Goal: Task Accomplishment & Management: Manage account settings

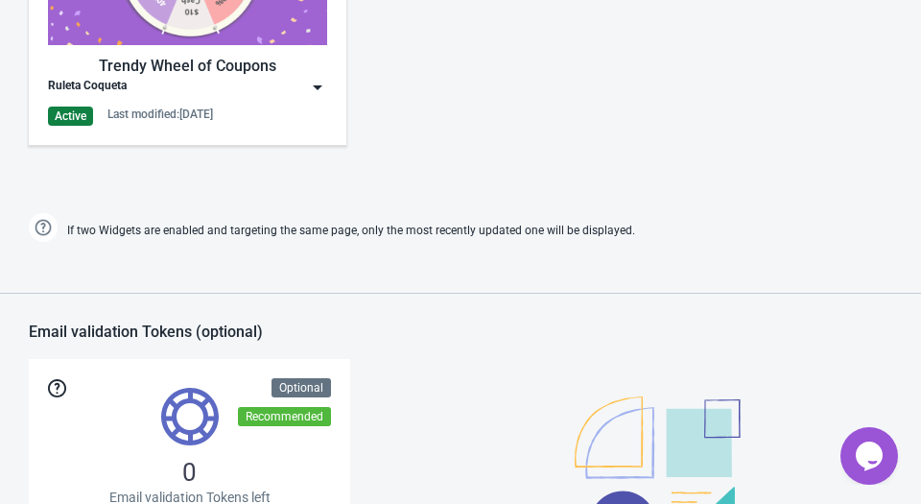
scroll to position [1142, 0]
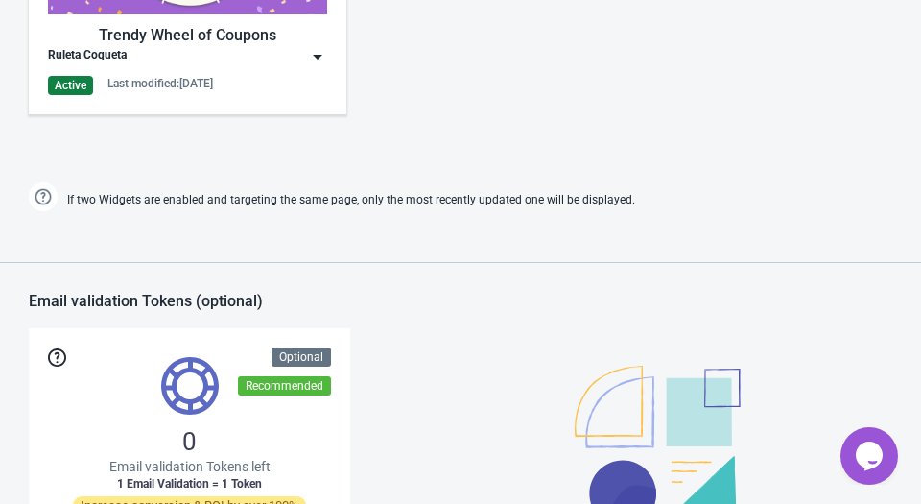
click at [321, 51] on img at bounding box center [317, 56] width 19 height 19
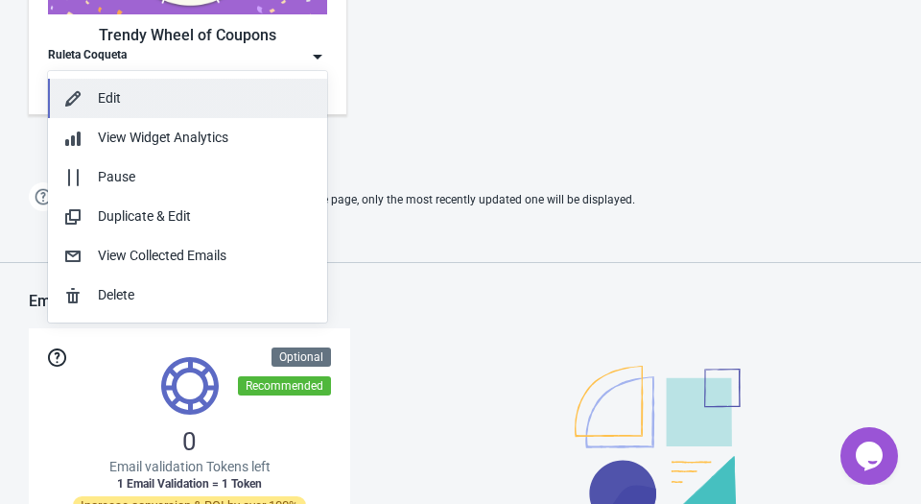
click at [218, 112] on button "Edit" at bounding box center [187, 98] width 279 height 39
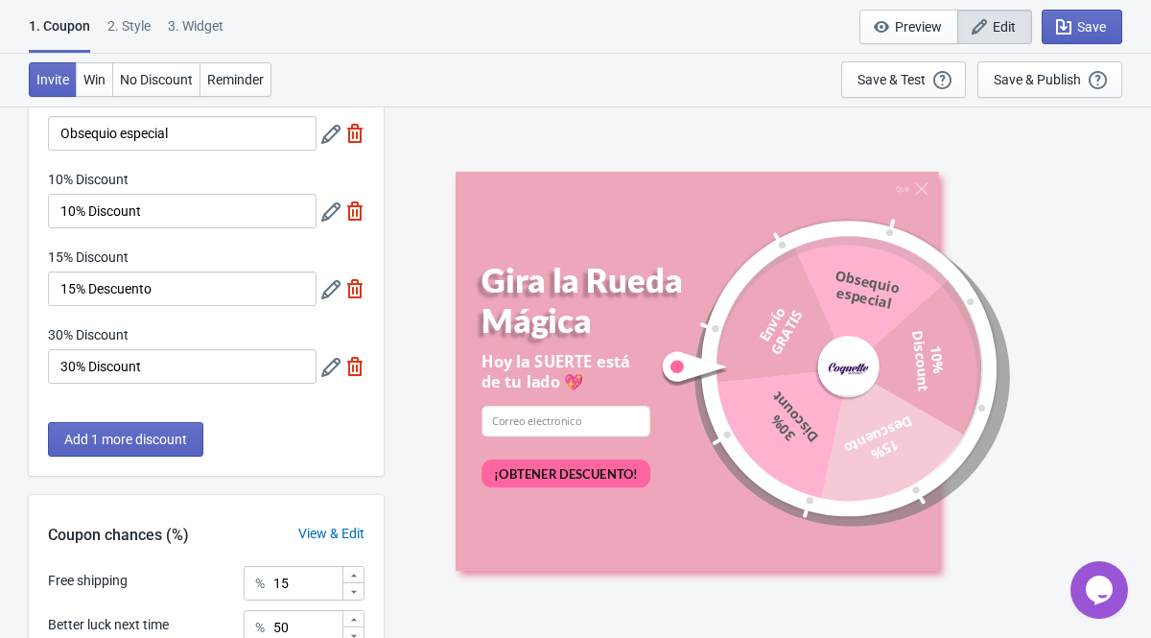
scroll to position [198, 0]
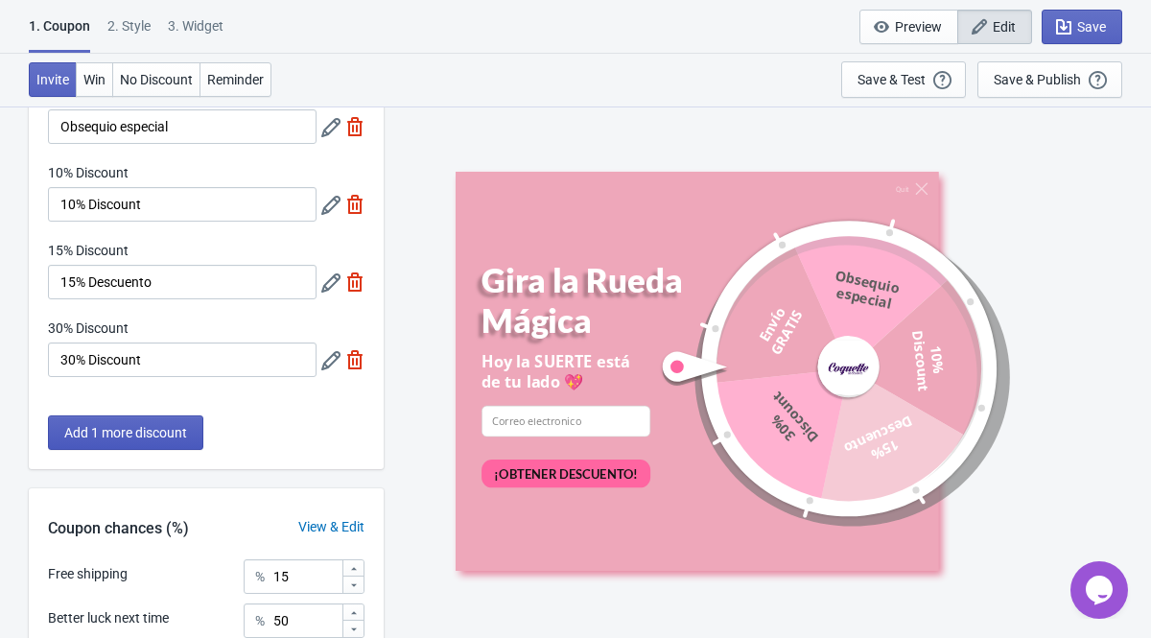
click at [182, 437] on span "Add 1 more discount" at bounding box center [125, 432] width 123 height 15
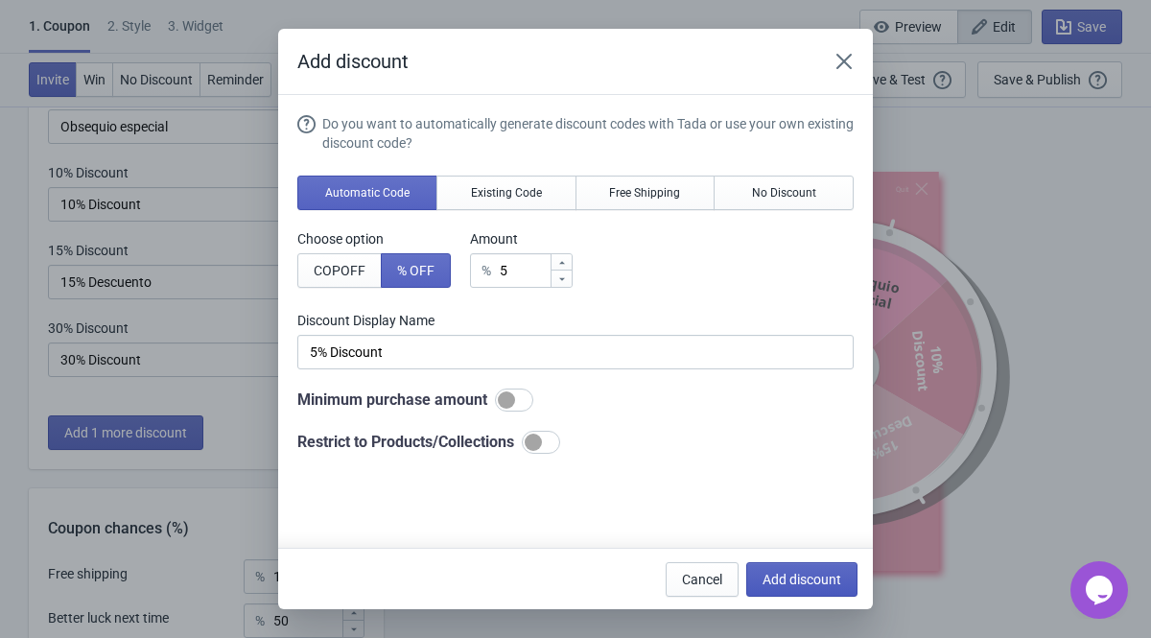
click at [789, 503] on span "Add discount" at bounding box center [802, 579] width 79 height 15
type input "16"
type input "17"
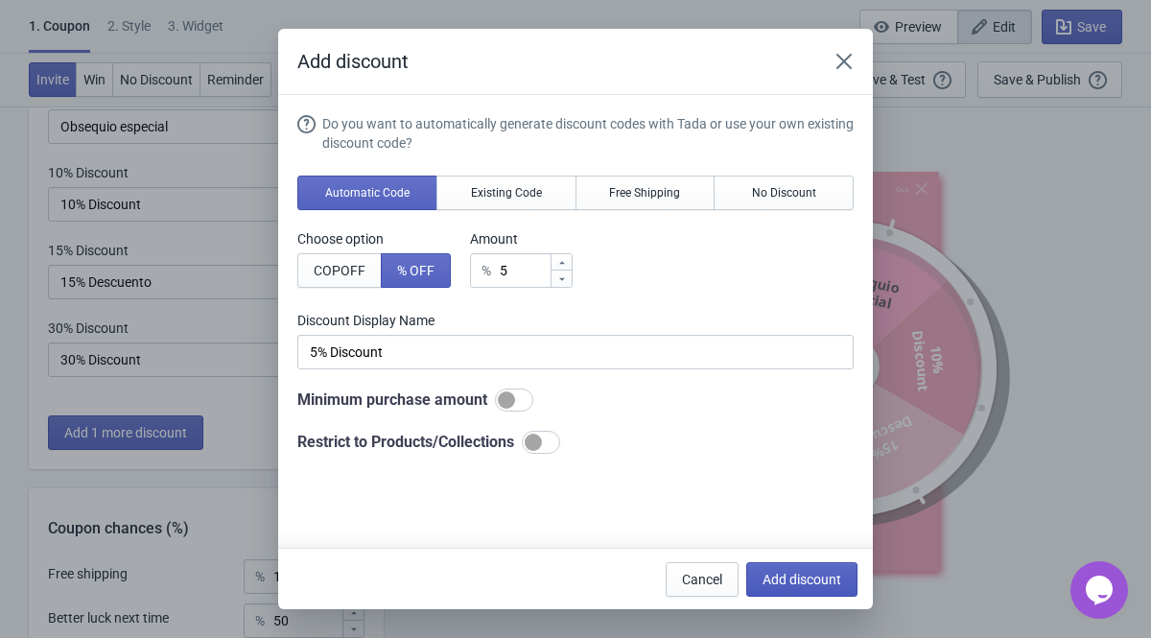
type input "17"
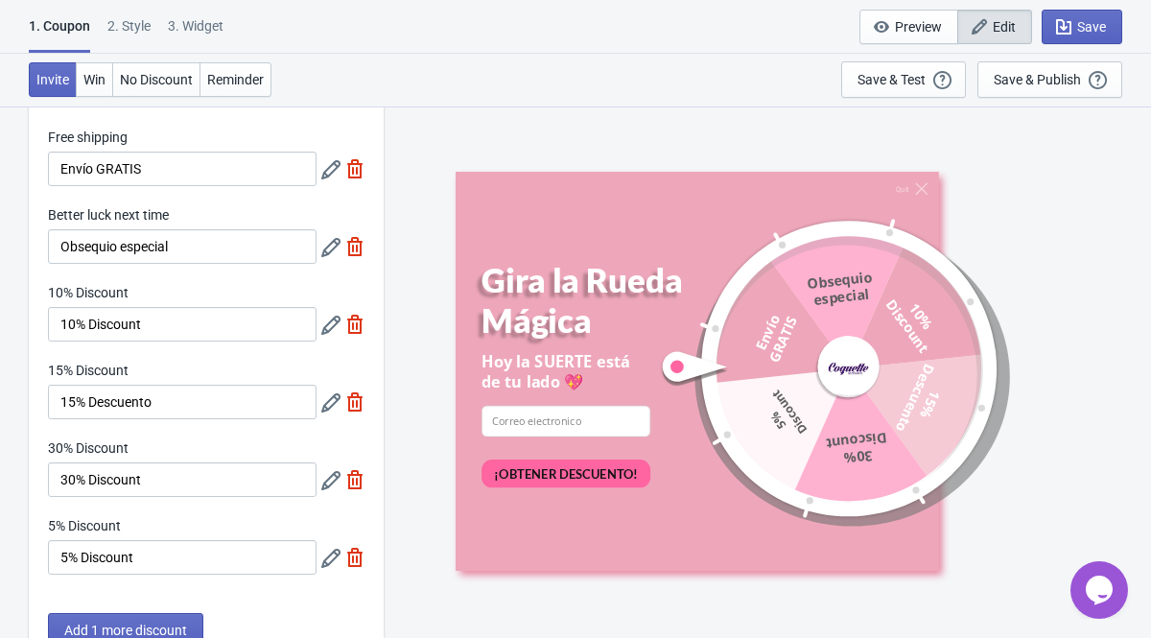
scroll to position [75, 0]
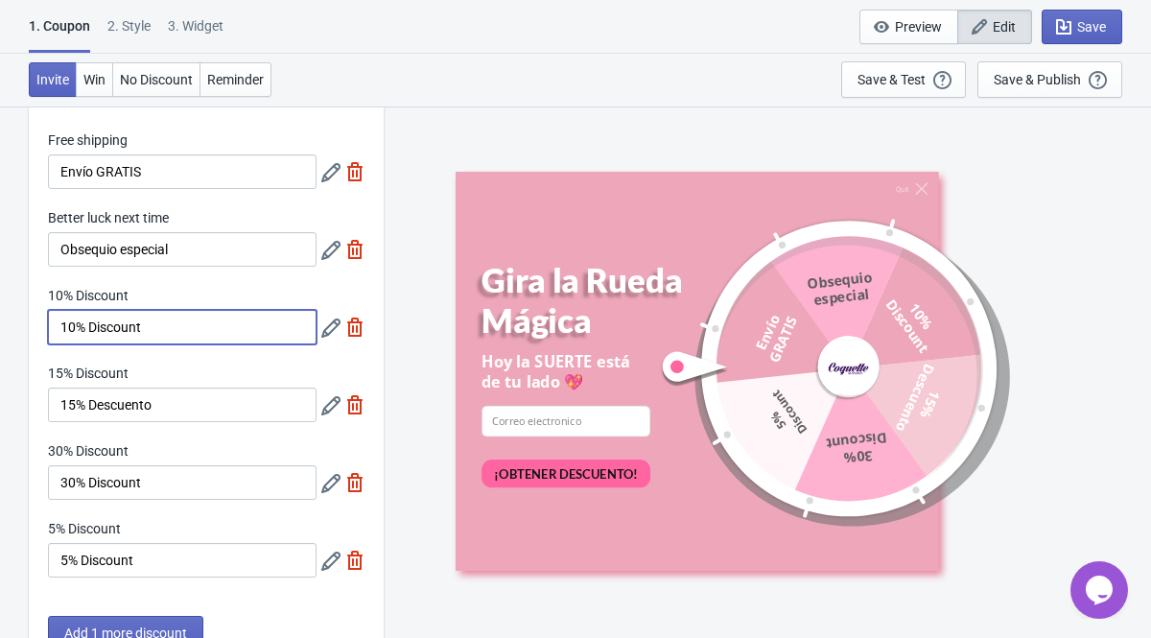
drag, startPoint x: 186, startPoint y: 332, endPoint x: 100, endPoint y: 323, distance: 86.8
click at [100, 323] on input "10% Discount" at bounding box center [182, 327] width 269 height 35
type input "10% Descuento"
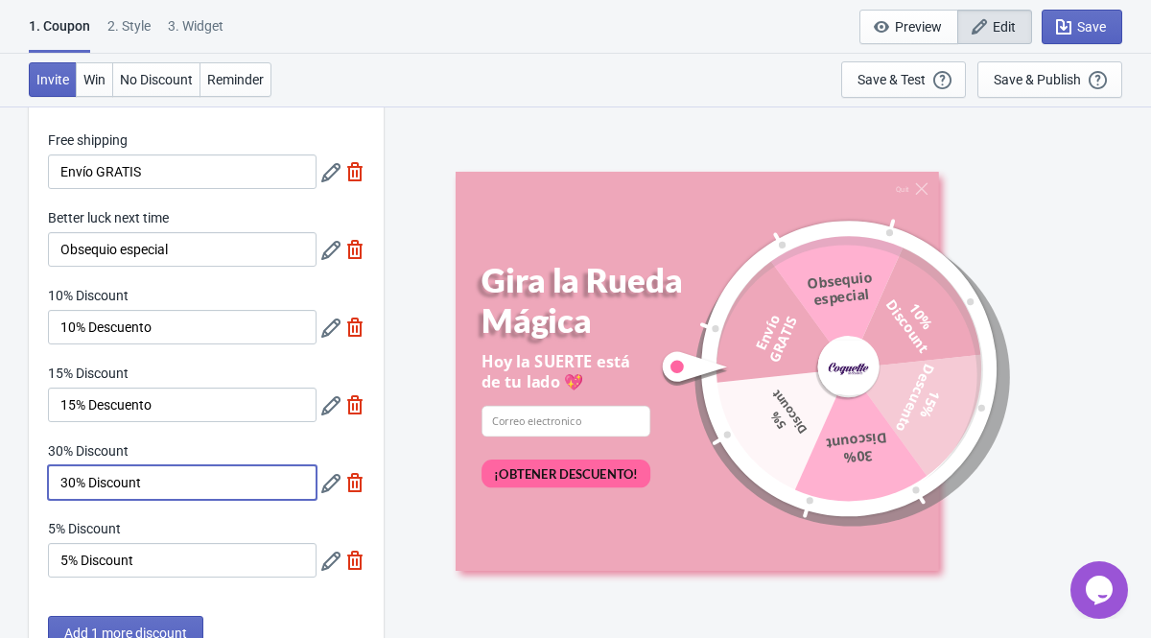
drag, startPoint x: 179, startPoint y: 491, endPoint x: 103, endPoint y: 489, distance: 76.8
click at [103, 489] on input "30% Discount" at bounding box center [182, 482] width 269 height 35
type input "30% Descuento"
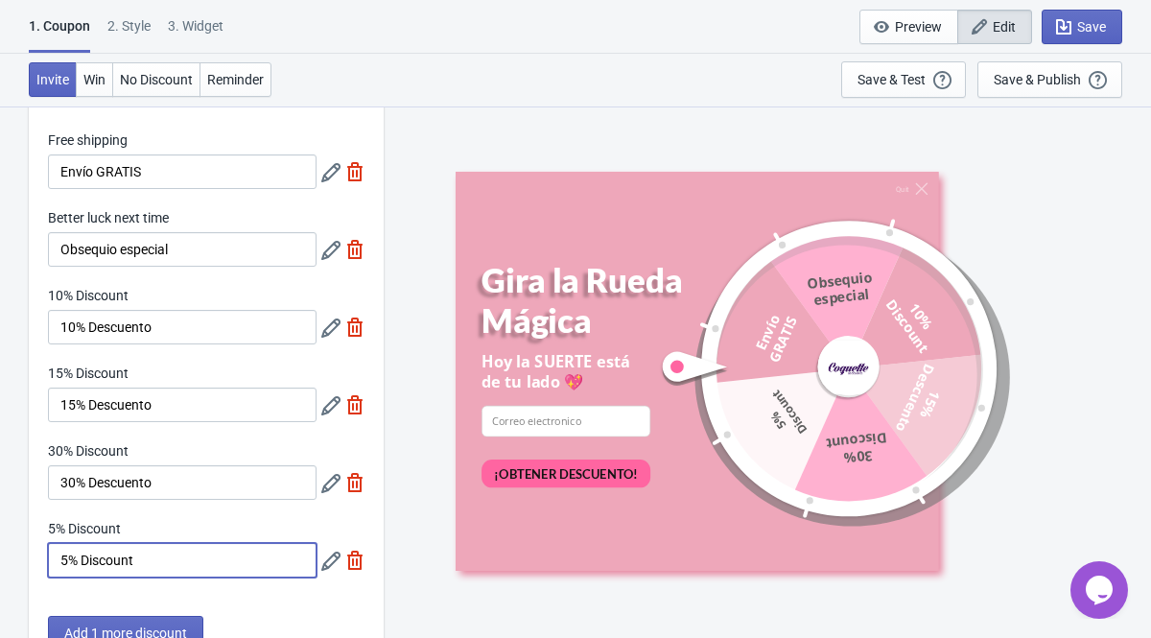
drag, startPoint x: 142, startPoint y: 561, endPoint x: 94, endPoint y: 562, distance: 48.0
click at [94, 503] on input "5% Discount" at bounding box center [182, 560] width 269 height 35
type input "5% Descuento"
click at [411, 503] on div "Quit [PERSON_NAME] Mágica Hoy la SUERTE está de tu lado 💖 email-input ¡OBTENER …" at bounding box center [767, 372] width 748 height 532
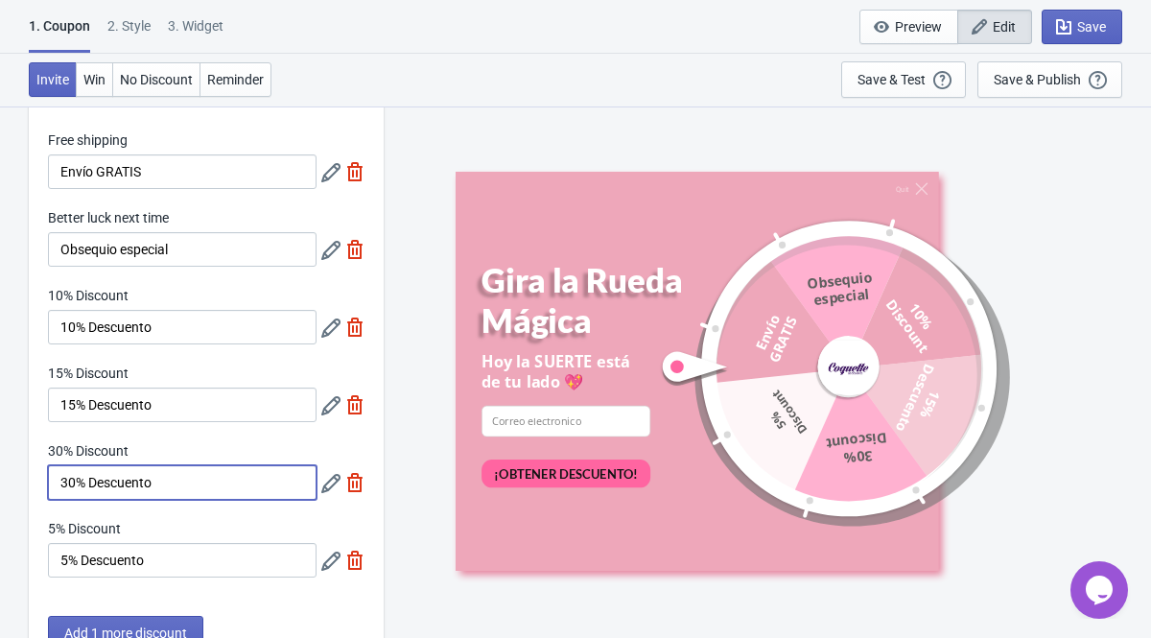
click at [67, 483] on input "30% Descuento" at bounding box center [182, 482] width 269 height 35
type input "40% Descuento"
click at [394, 501] on div "Quit [PERSON_NAME] Mágica Hoy la SUERTE está de tu lado 💖 email-input ¡OBTENER …" at bounding box center [767, 372] width 748 height 532
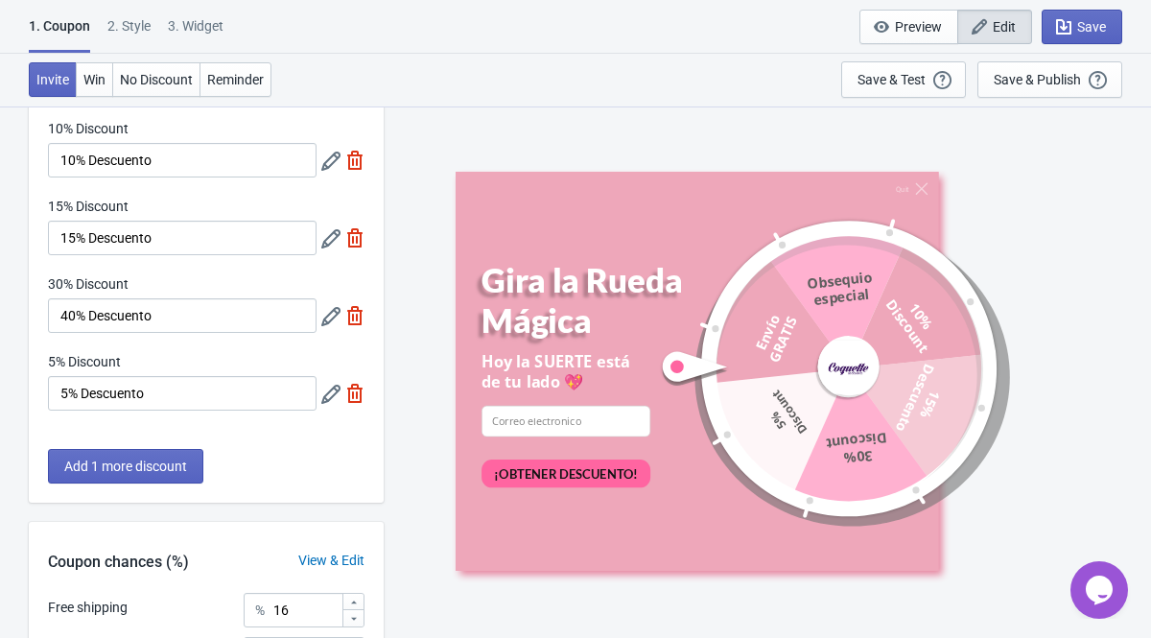
scroll to position [240, 0]
click at [331, 311] on icon at bounding box center [330, 318] width 19 height 19
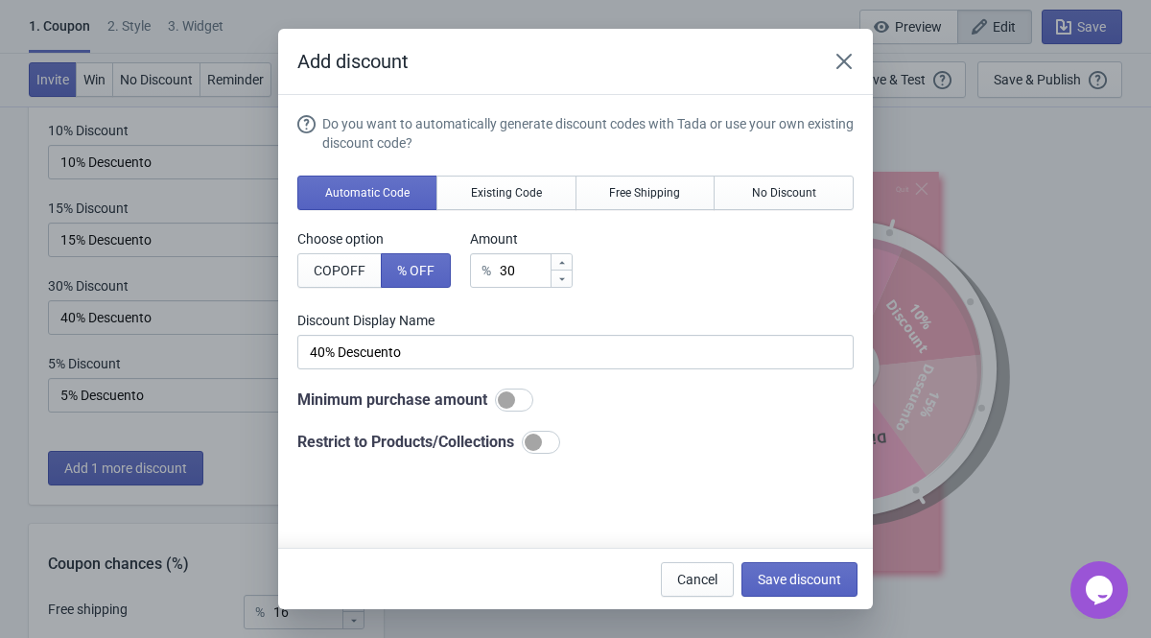
click at [568, 260] on icon at bounding box center [562, 263] width 12 height 12
type input "31"
type input "31% Discount"
click at [568, 260] on icon at bounding box center [562, 263] width 12 height 12
type input "32"
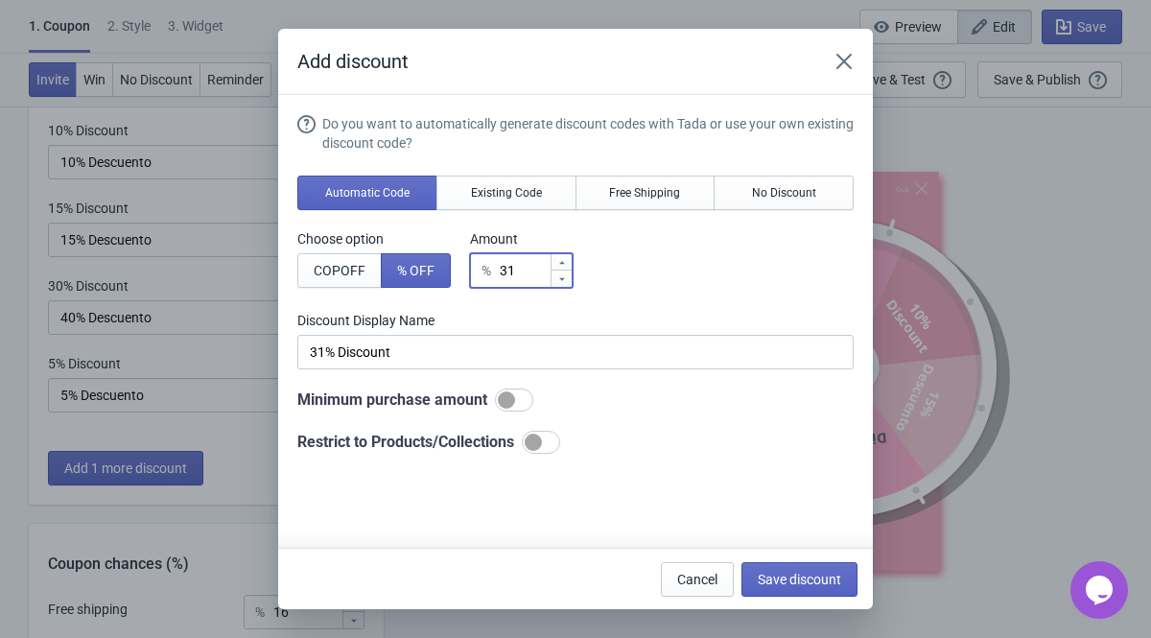
type input "32% Discount"
click at [568, 260] on icon at bounding box center [562, 263] width 12 height 12
type input "33"
type input "33% Discount"
click at [568, 260] on icon at bounding box center [562, 263] width 12 height 12
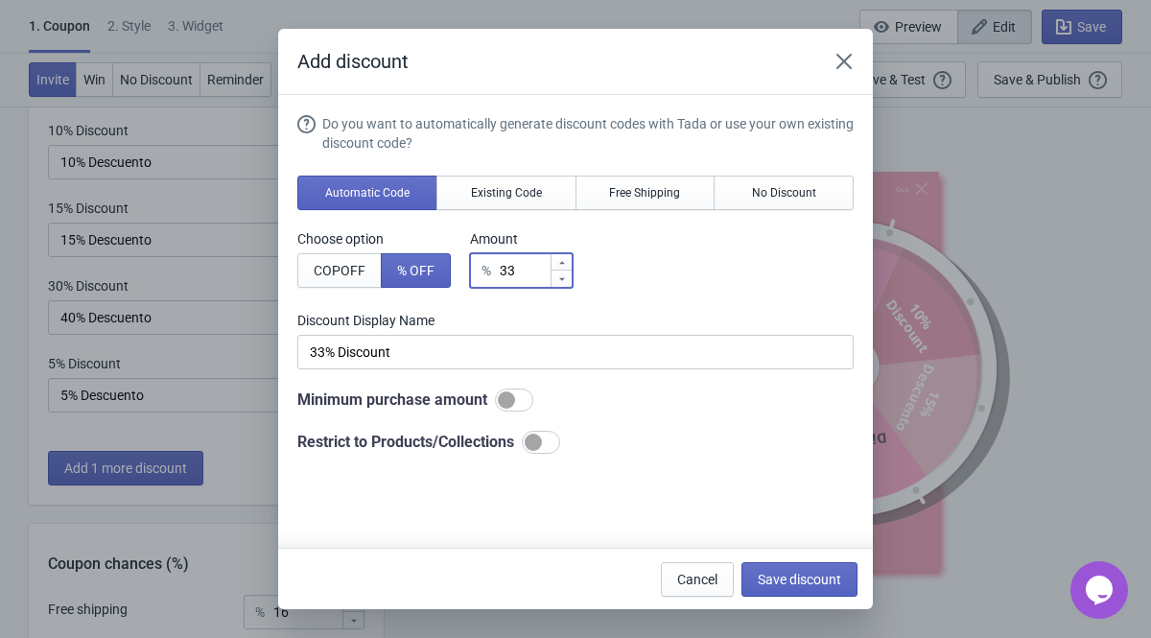
type input "34"
type input "34% Discount"
click at [568, 260] on icon at bounding box center [562, 263] width 12 height 12
type input "35"
type input "35% Discount"
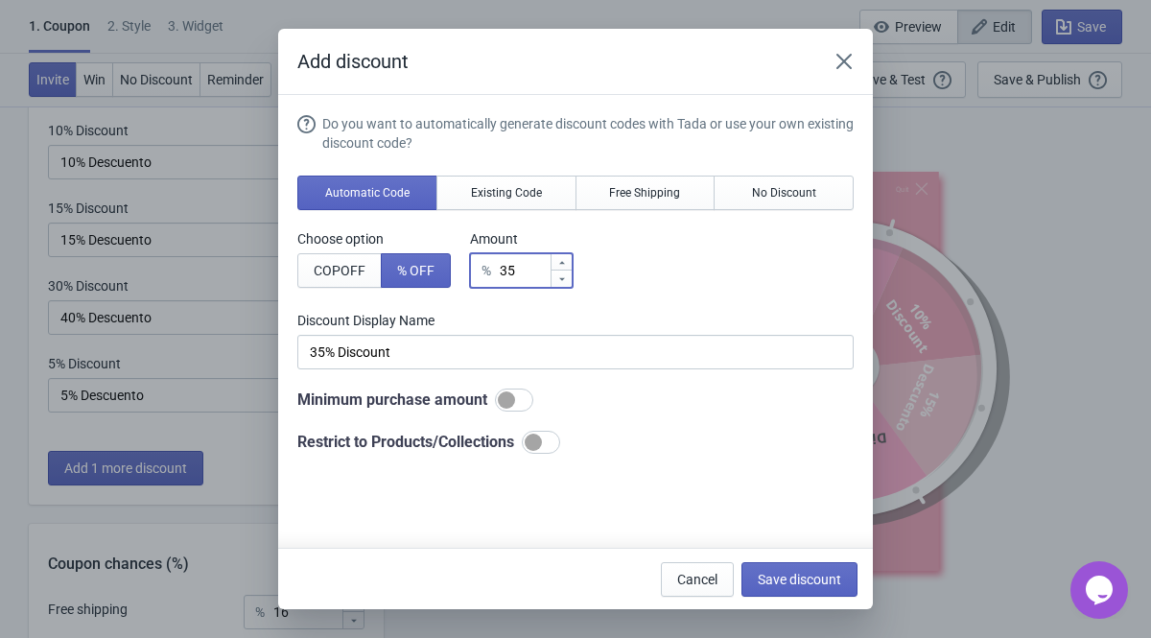
click at [568, 260] on icon at bounding box center [562, 263] width 12 height 12
type input "36"
type input "36% Discount"
click at [568, 260] on icon at bounding box center [562, 263] width 12 height 12
type input "37"
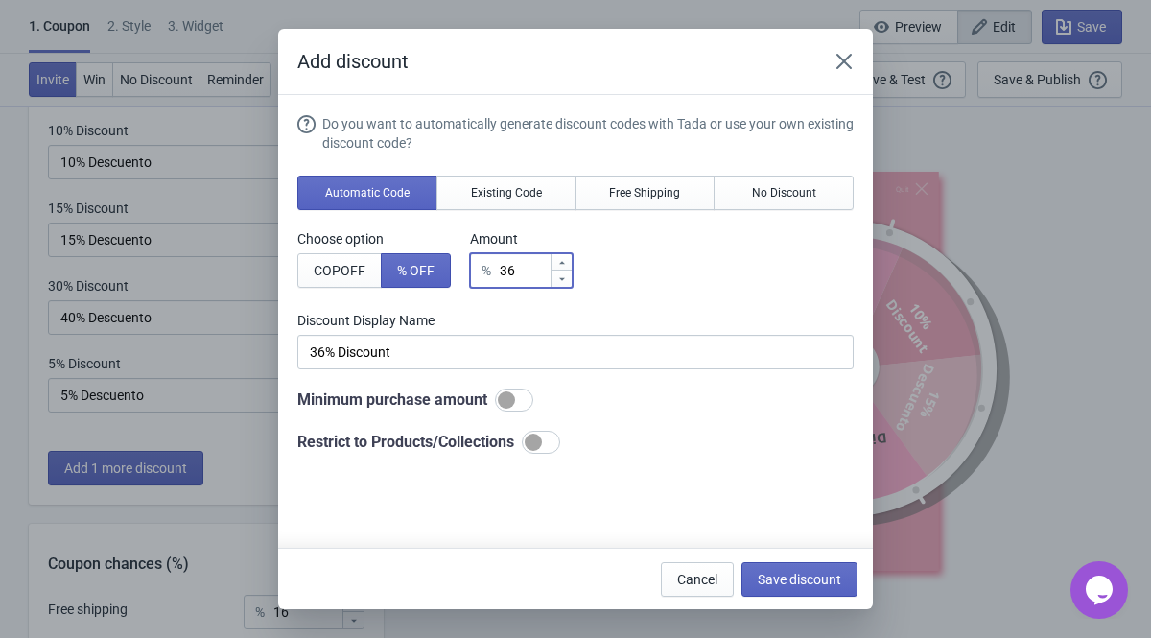
type input "37% Discount"
click at [568, 260] on icon at bounding box center [562, 263] width 12 height 12
type input "38"
type input "38% Discount"
click at [568, 260] on icon at bounding box center [562, 263] width 12 height 12
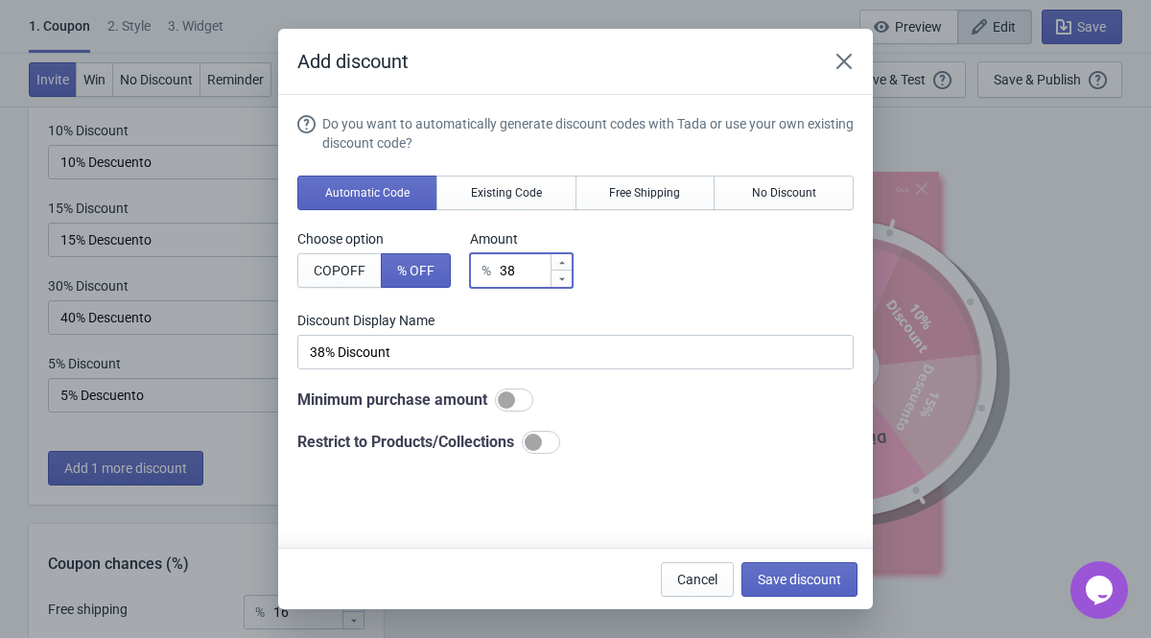
type input "39"
type input "39% Discount"
click at [568, 260] on icon at bounding box center [562, 263] width 12 height 12
type input "40"
type input "40% Discount"
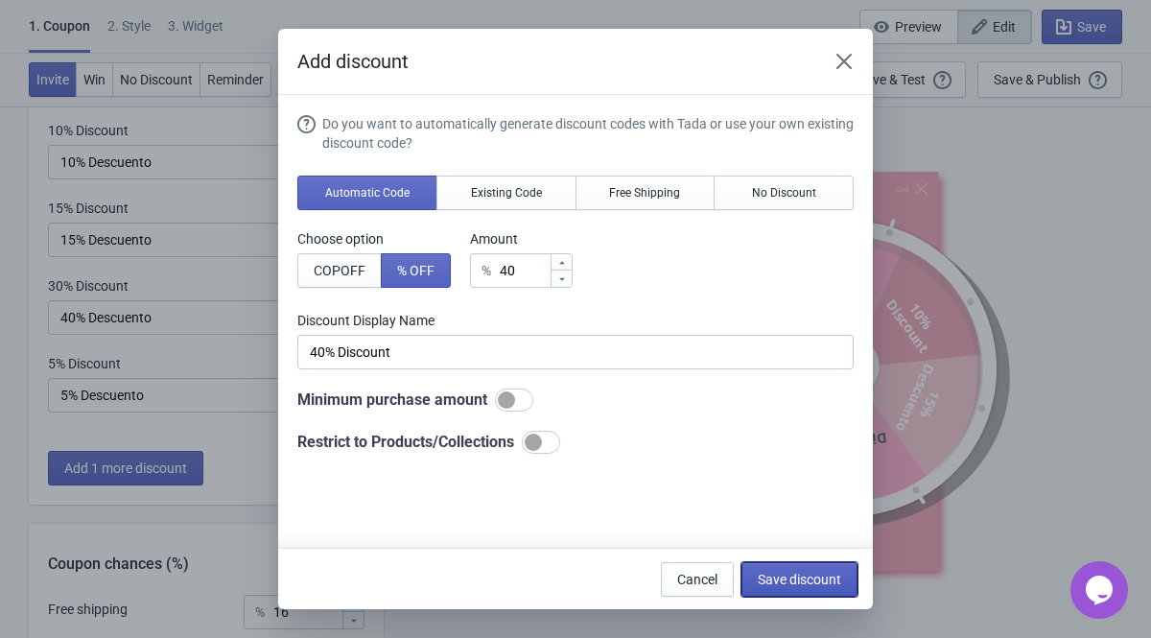
click at [783, 503] on span "Save discount" at bounding box center [799, 579] width 83 height 15
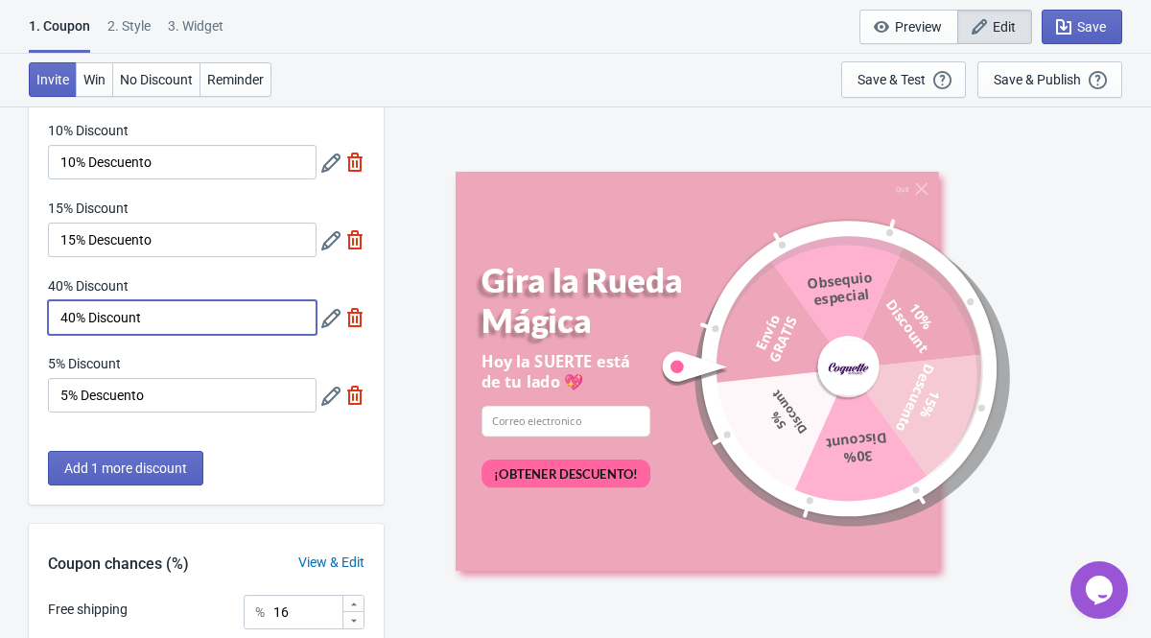
drag, startPoint x: 174, startPoint y: 320, endPoint x: 103, endPoint y: 318, distance: 71.0
click at [103, 318] on input "40% Discount" at bounding box center [182, 317] width 269 height 35
type input "40% Descuento"
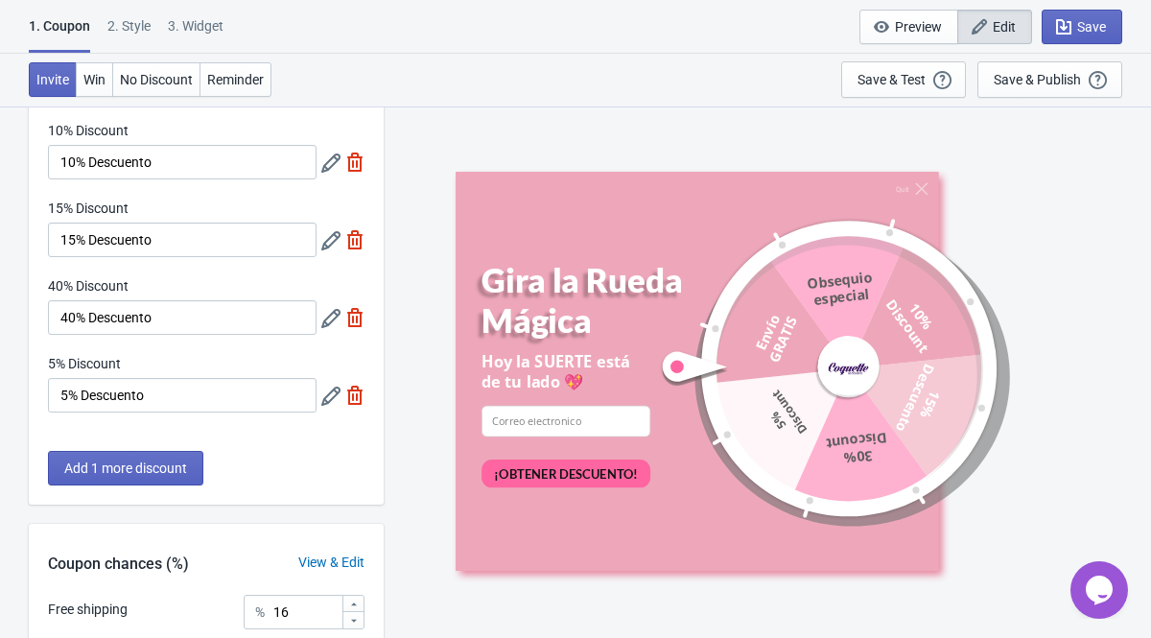
click at [420, 398] on div "Quit [PERSON_NAME] Mágica Hoy la SUERTE está de tu lado 💖 email-input ¡OBTENER …" at bounding box center [767, 372] width 748 height 532
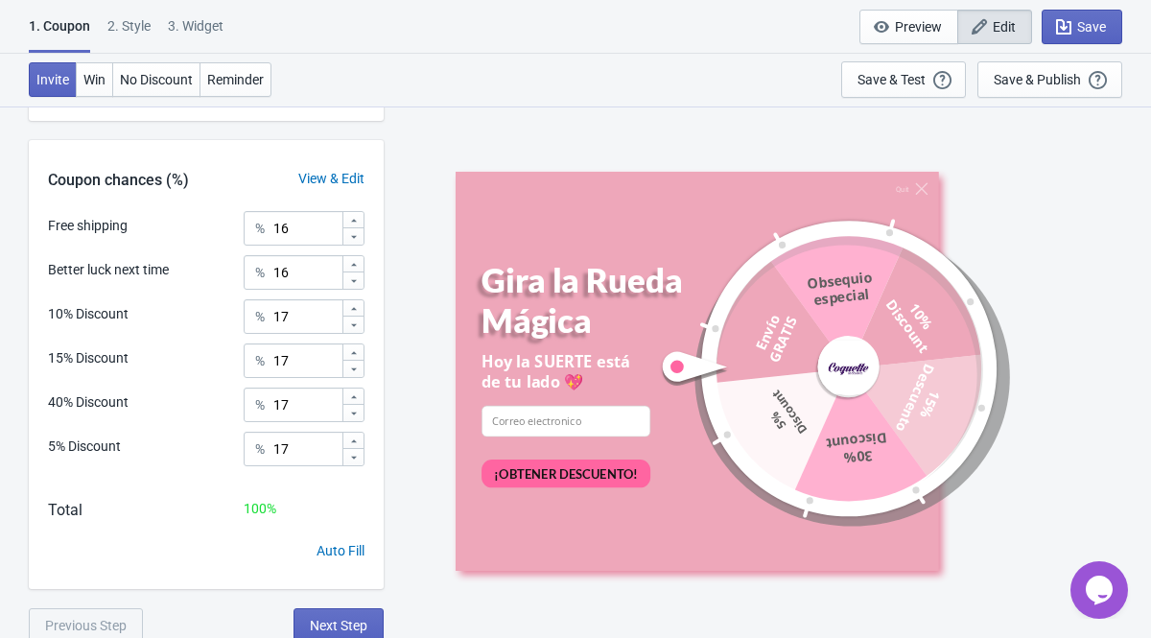
scroll to position [628, 0]
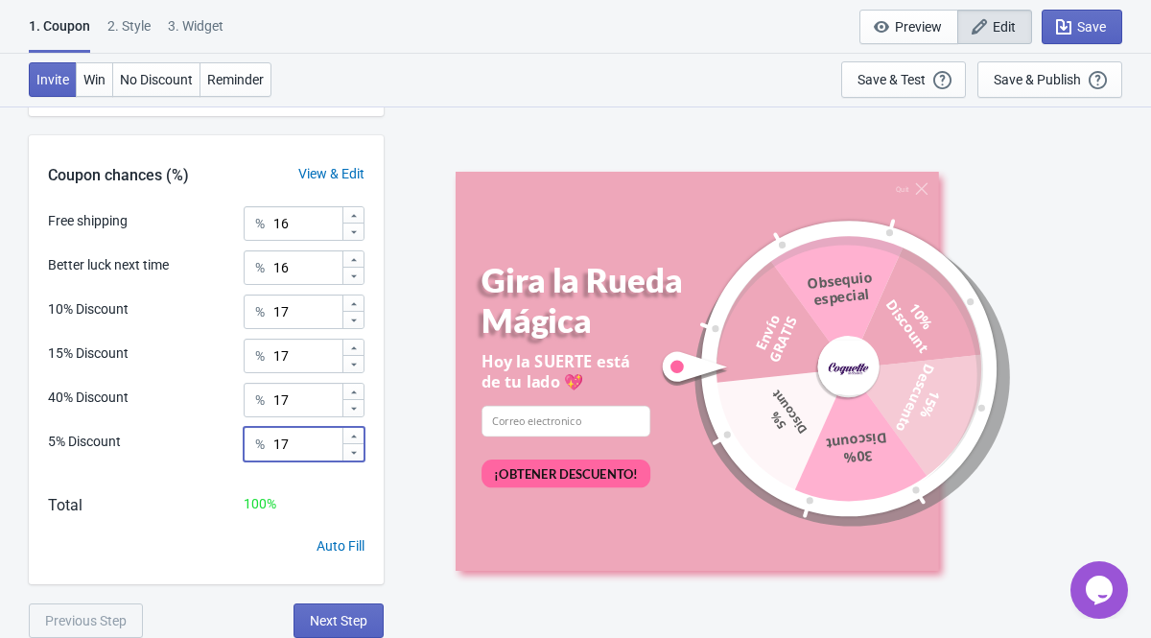
click at [310, 439] on input "17" at bounding box center [306, 444] width 69 height 35
click at [307, 266] on input "16" at bounding box center [306, 267] width 69 height 35
type input "1"
type input "50"
click at [287, 440] on input "17" at bounding box center [306, 444] width 69 height 35
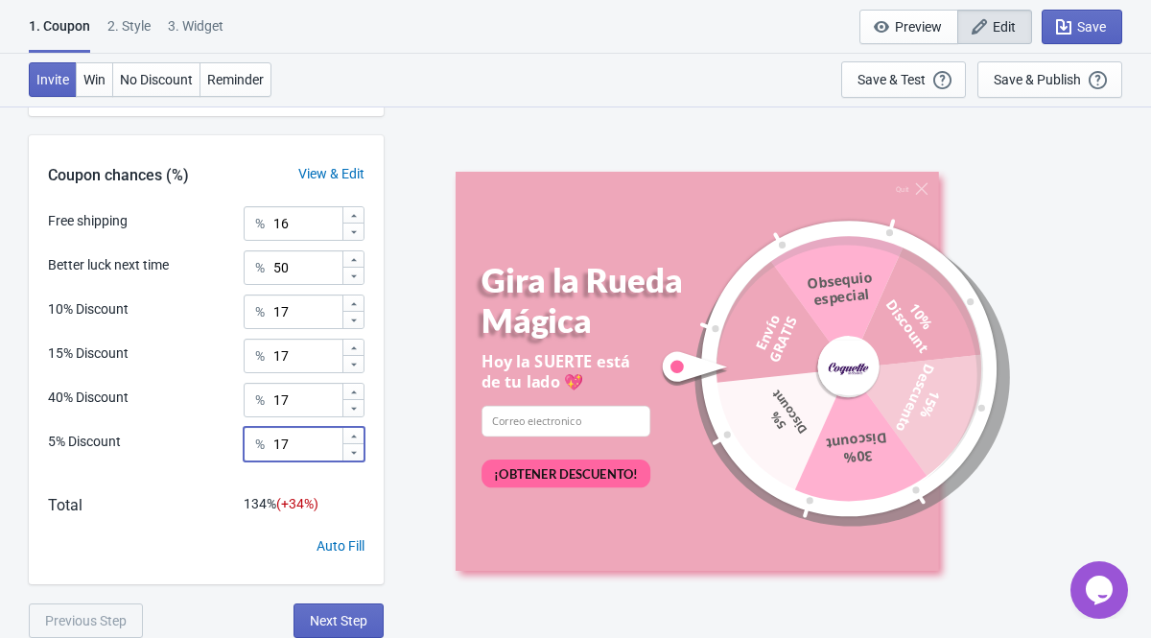
type input "1"
type input "30"
click at [296, 221] on input "16" at bounding box center [306, 223] width 69 height 35
type input "10"
click at [304, 315] on input "17" at bounding box center [306, 312] width 69 height 35
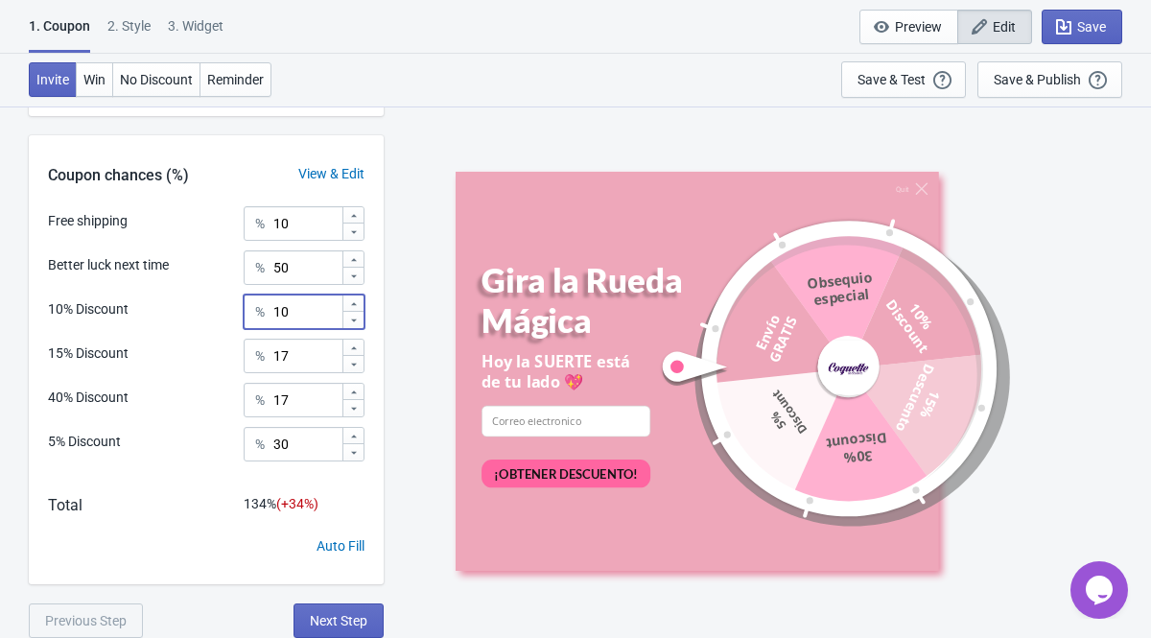
type input "10"
click at [290, 405] on input "17" at bounding box center [306, 400] width 69 height 35
type input "1"
type input "0"
click at [298, 363] on input "17" at bounding box center [306, 356] width 69 height 35
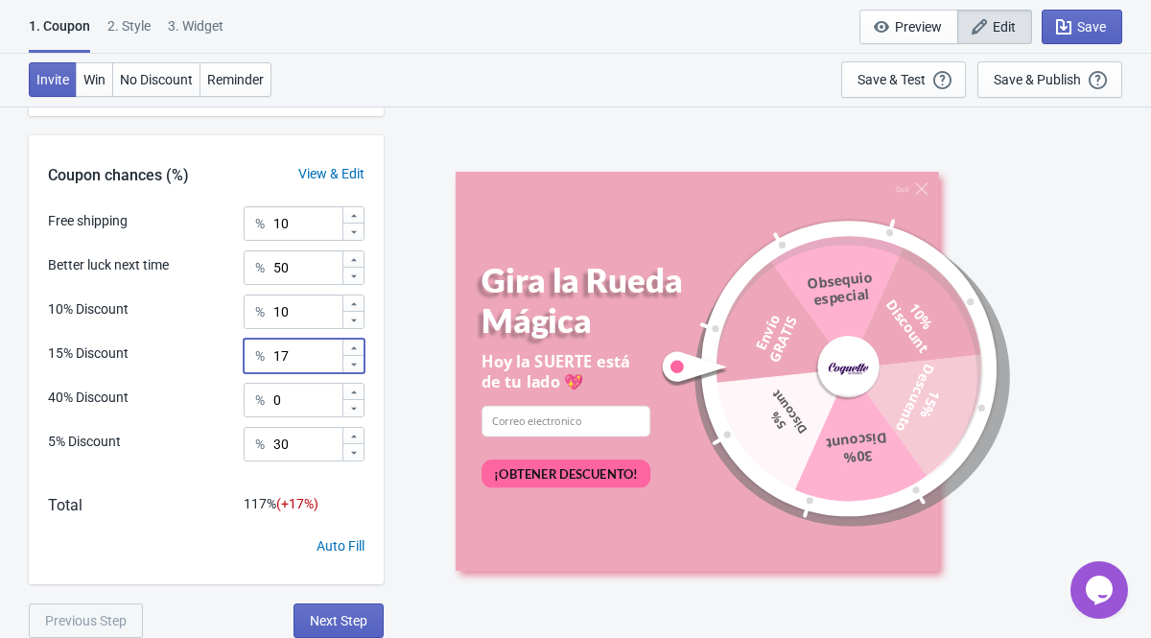
type input "1"
type input "5"
click at [301, 266] on input "50" at bounding box center [306, 267] width 69 height 35
type input "5"
type input "40"
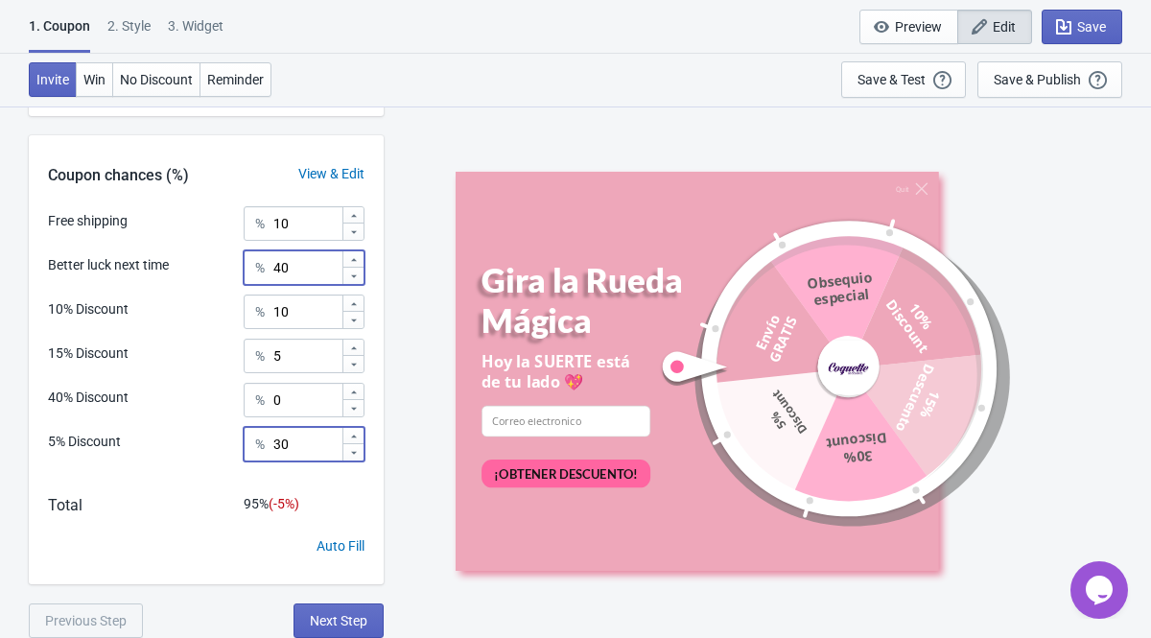
click at [308, 448] on input "30" at bounding box center [306, 444] width 69 height 35
type input "35"
click at [396, 503] on div "Quit [PERSON_NAME] Mágica Hoy la SUERTE está de tu lado 💖 email-input ¡OBTENER …" at bounding box center [767, 372] width 748 height 532
click at [920, 13] on button "Save" at bounding box center [1082, 27] width 81 height 35
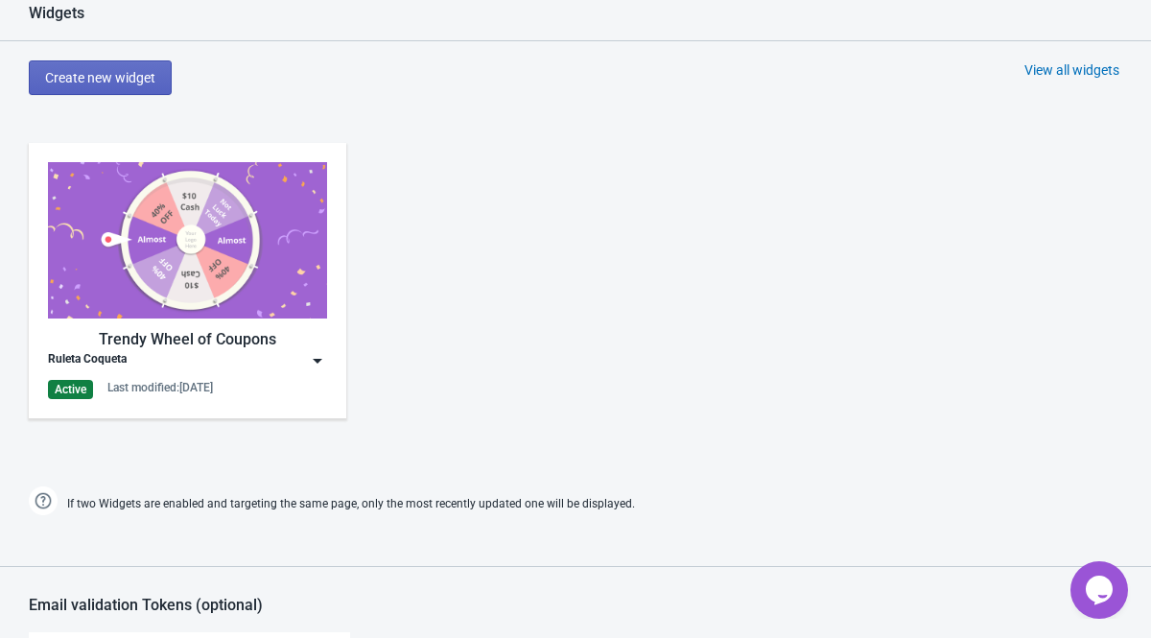
scroll to position [837, 0]
click at [312, 369] on img at bounding box center [317, 361] width 19 height 19
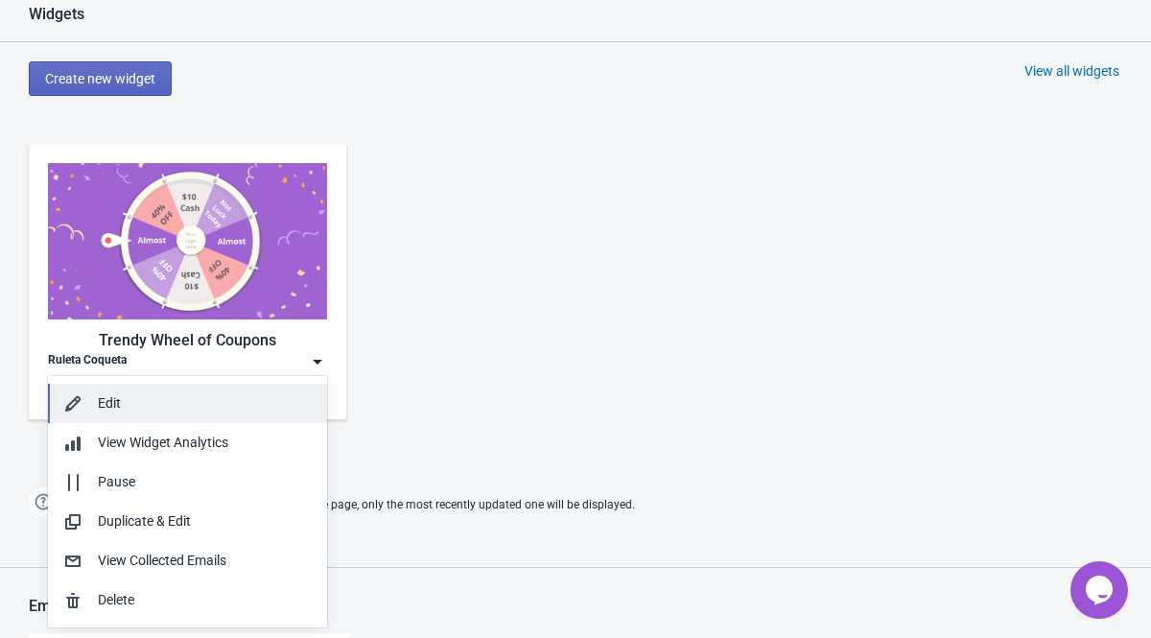
click at [249, 408] on div "Edit" at bounding box center [205, 403] width 214 height 20
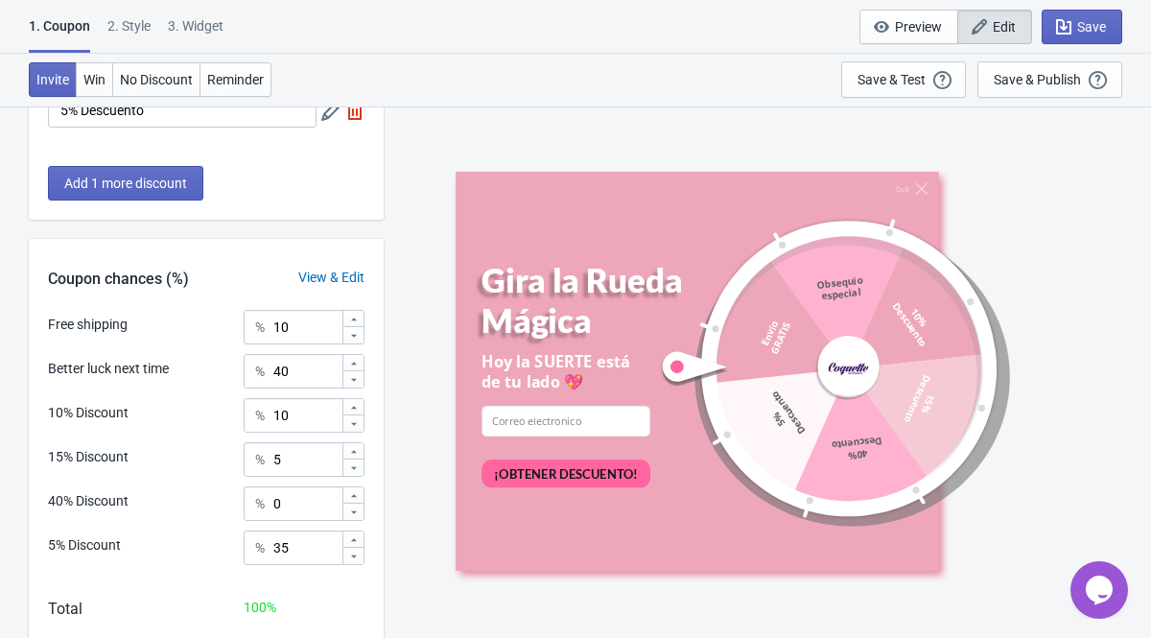
scroll to position [531, 0]
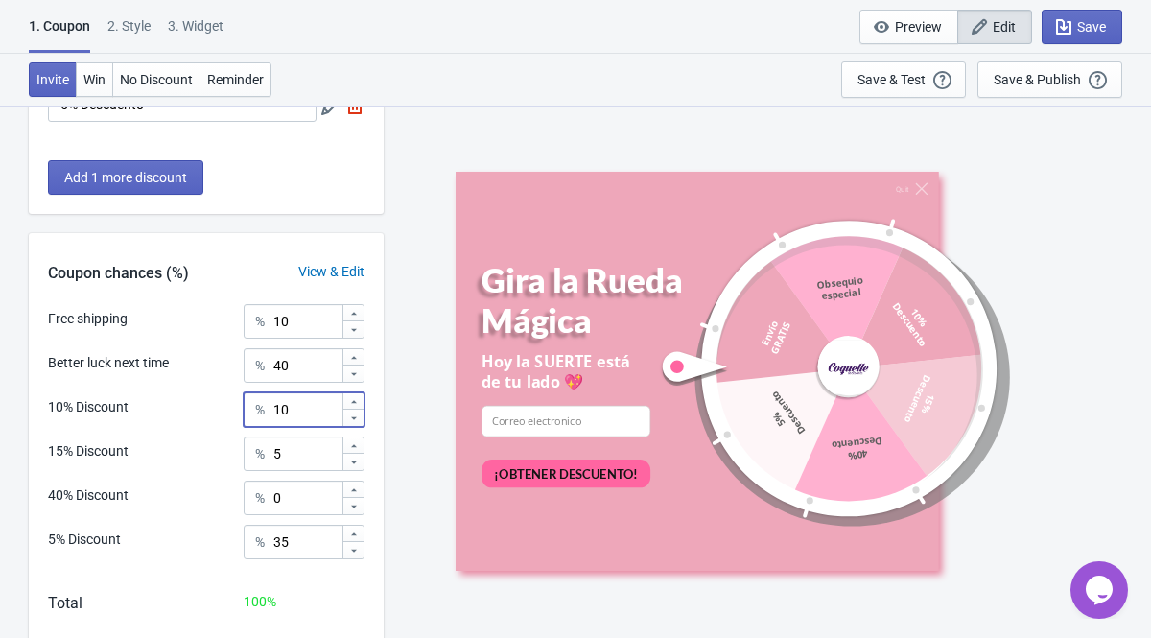
click at [307, 415] on input "10" at bounding box center [306, 409] width 69 height 35
type input "15"
click at [310, 460] on input "5" at bounding box center [306, 454] width 69 height 35
type input "10"
click at [287, 503] on input "35" at bounding box center [306, 542] width 69 height 35
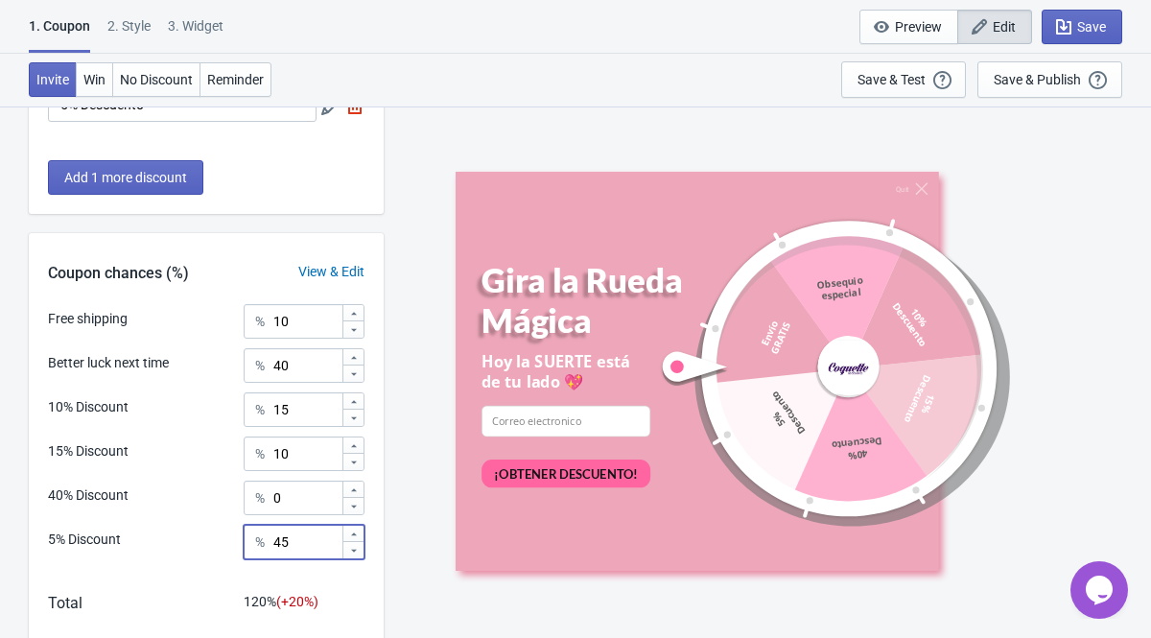
type input "45"
click at [283, 367] on input "40" at bounding box center [306, 365] width 69 height 35
type input "20"
click at [399, 432] on div "Quit [PERSON_NAME] Mágica Hoy la SUERTE está de tu lado 💖 email-input ¡OBTENER …" at bounding box center [767, 372] width 748 height 532
click at [297, 320] on input "10" at bounding box center [306, 321] width 69 height 35
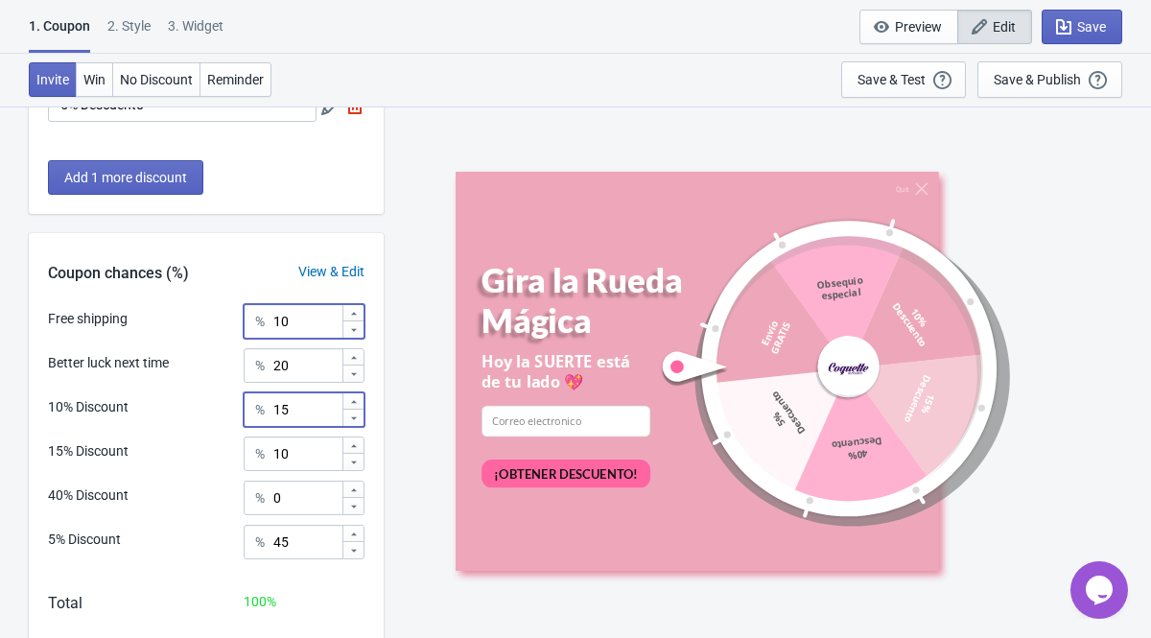
click at [305, 410] on input "15" at bounding box center [306, 409] width 69 height 35
type input "10"
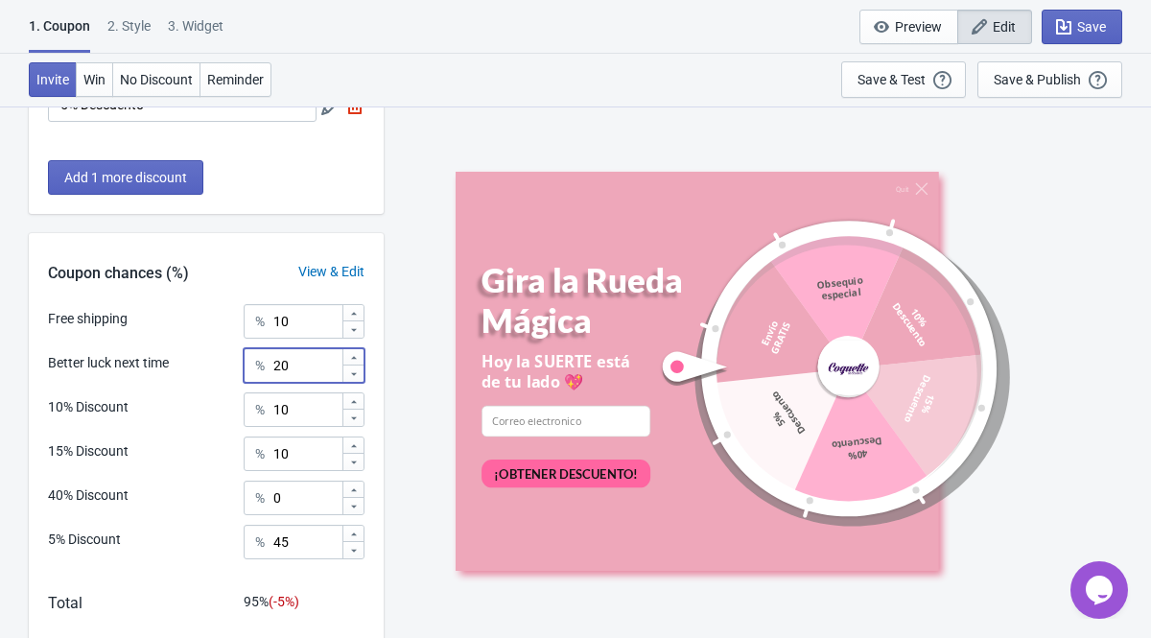
click at [311, 363] on input "20" at bounding box center [306, 365] width 69 height 35
type input "25"
click at [395, 373] on div "Quit [PERSON_NAME] Mágica Hoy la SUERTE está de tu lado 💖 email-input ¡OBTENER …" at bounding box center [767, 372] width 748 height 532
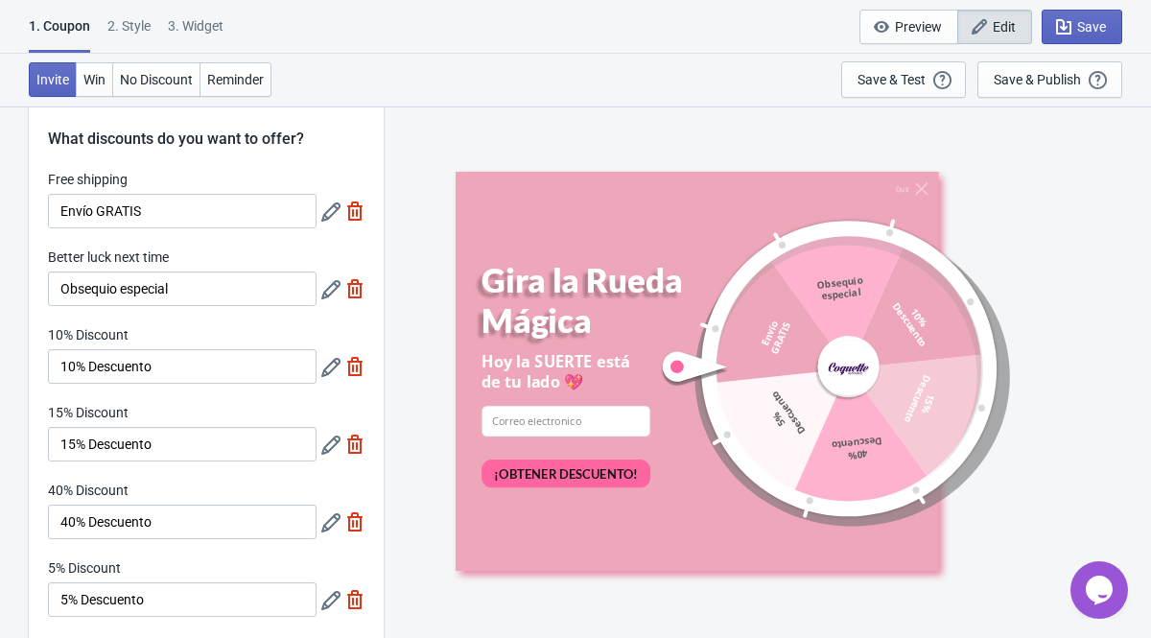
scroll to position [0, 0]
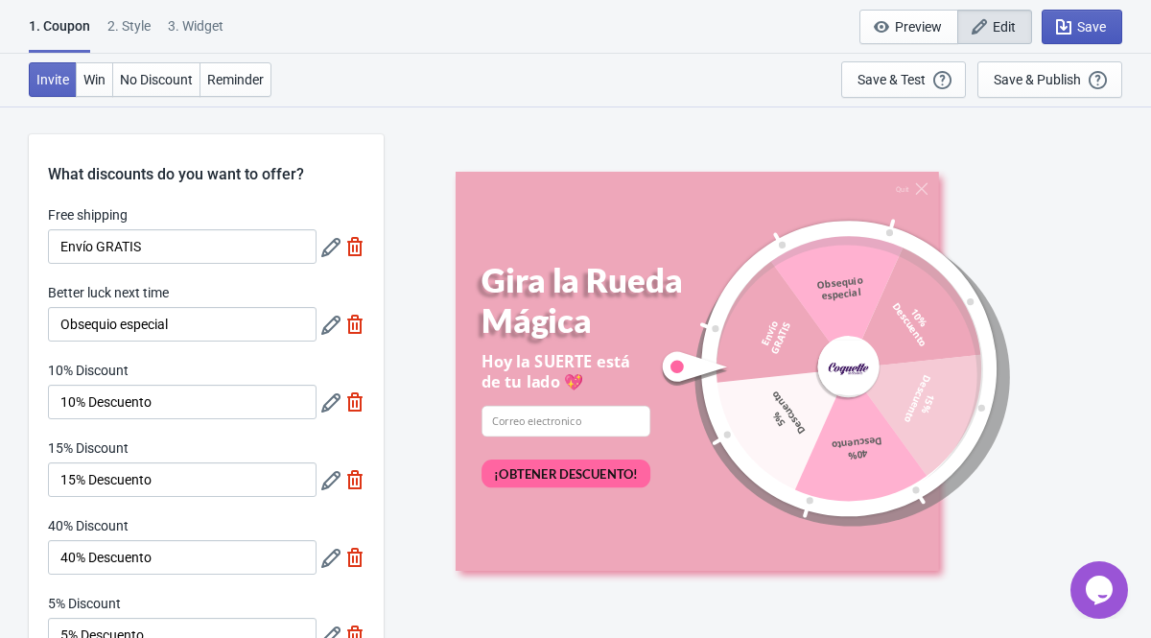
click at [920, 32] on span "Save" at bounding box center [1091, 26] width 29 height 15
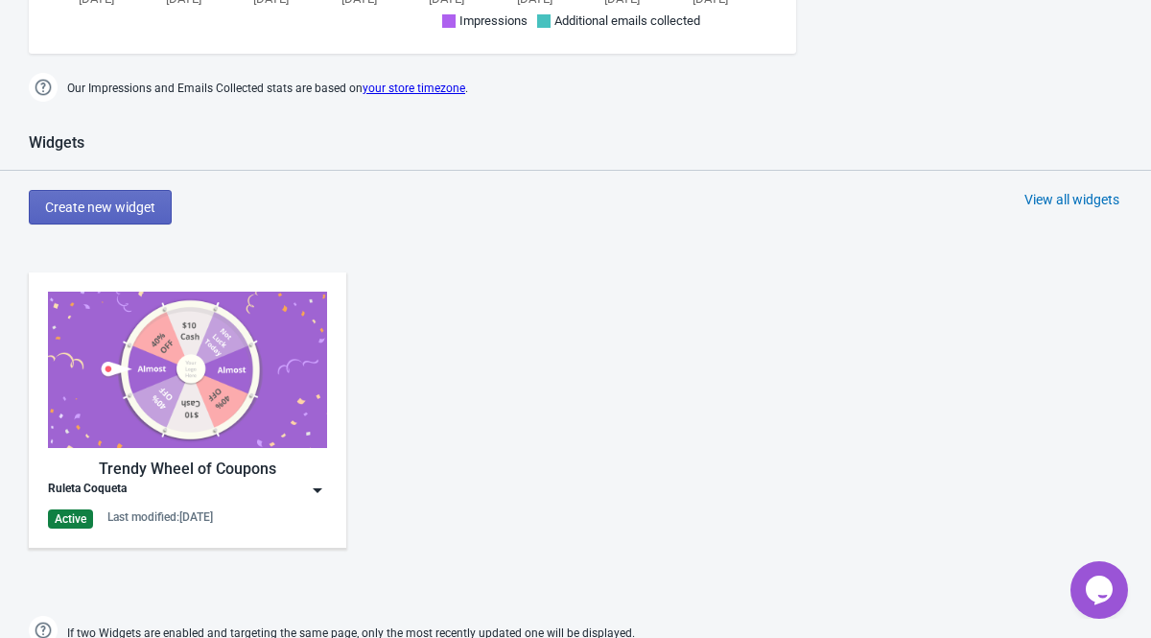
scroll to position [731, 0]
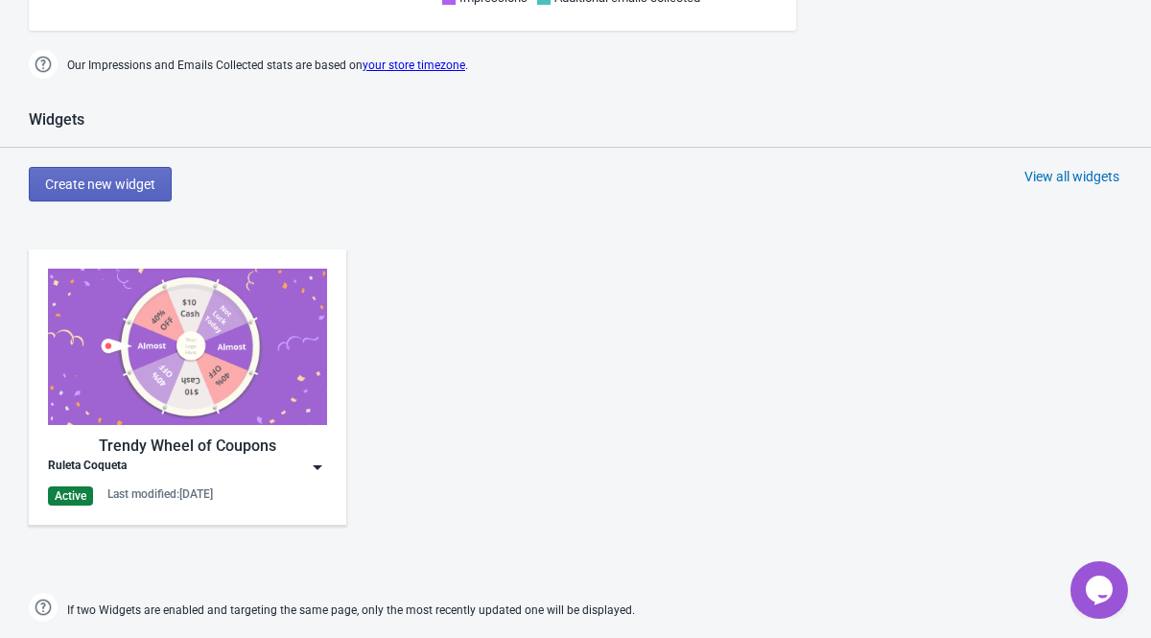
click at [311, 462] on img at bounding box center [317, 467] width 19 height 19
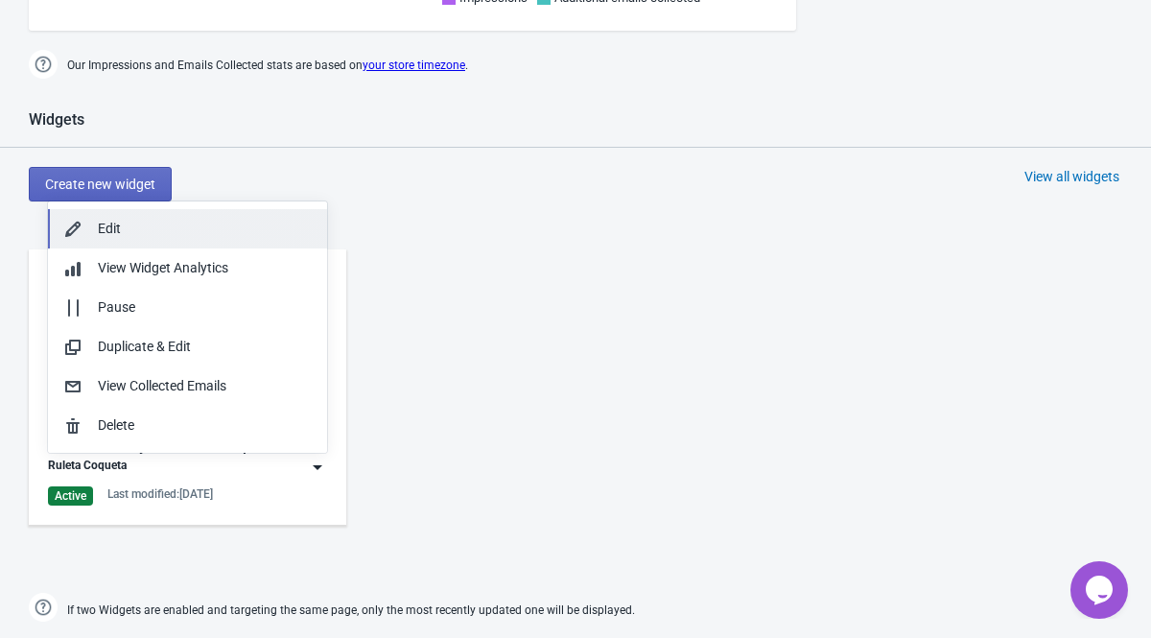
click at [200, 237] on div "Edit" at bounding box center [205, 229] width 214 height 20
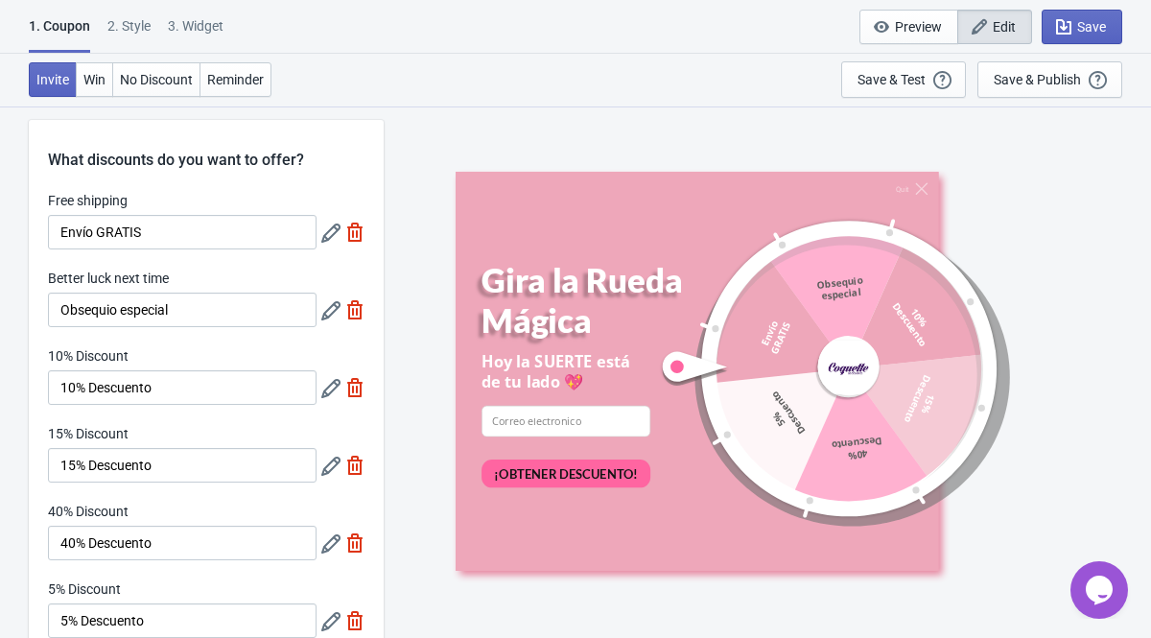
scroll to position [11, 0]
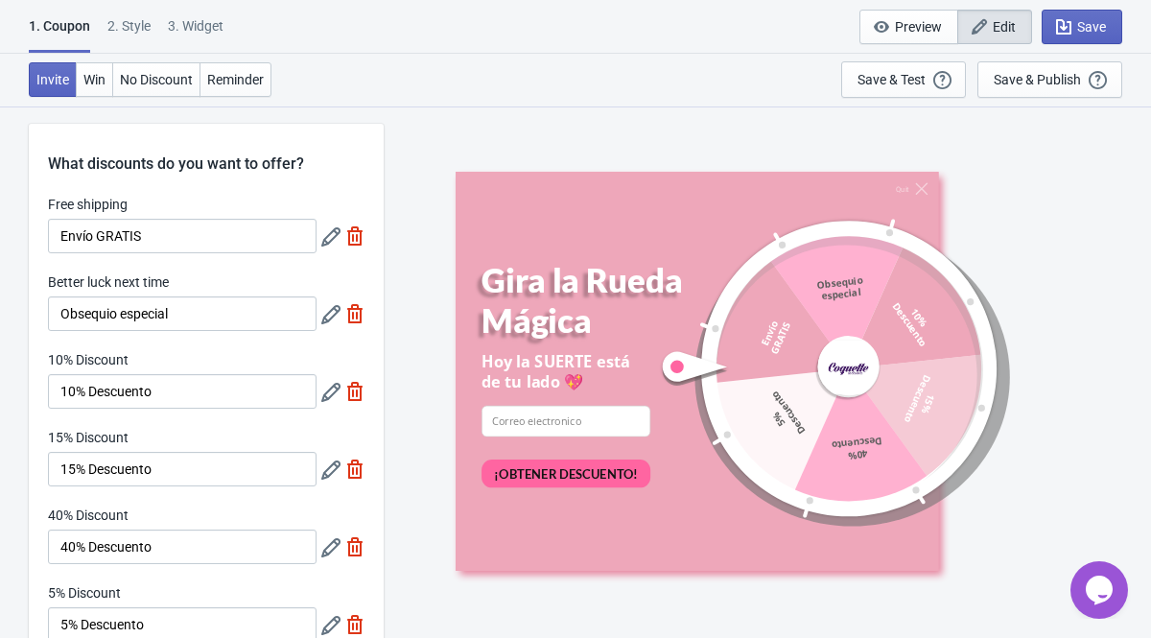
click at [334, 234] on icon at bounding box center [330, 236] width 19 height 19
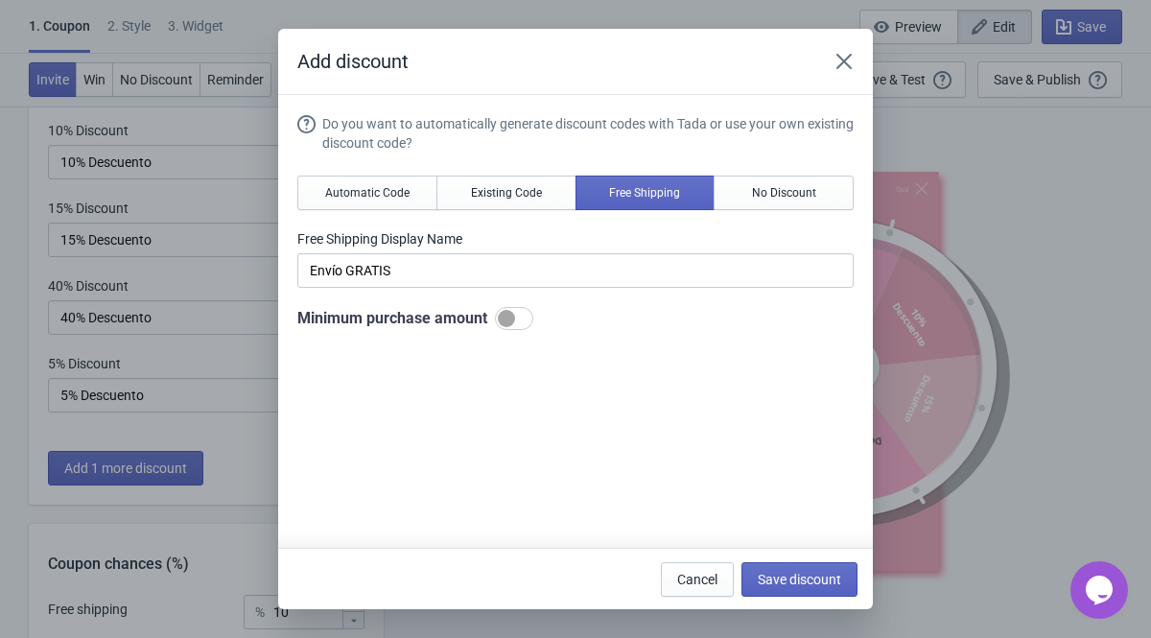
scroll to position [0, 0]
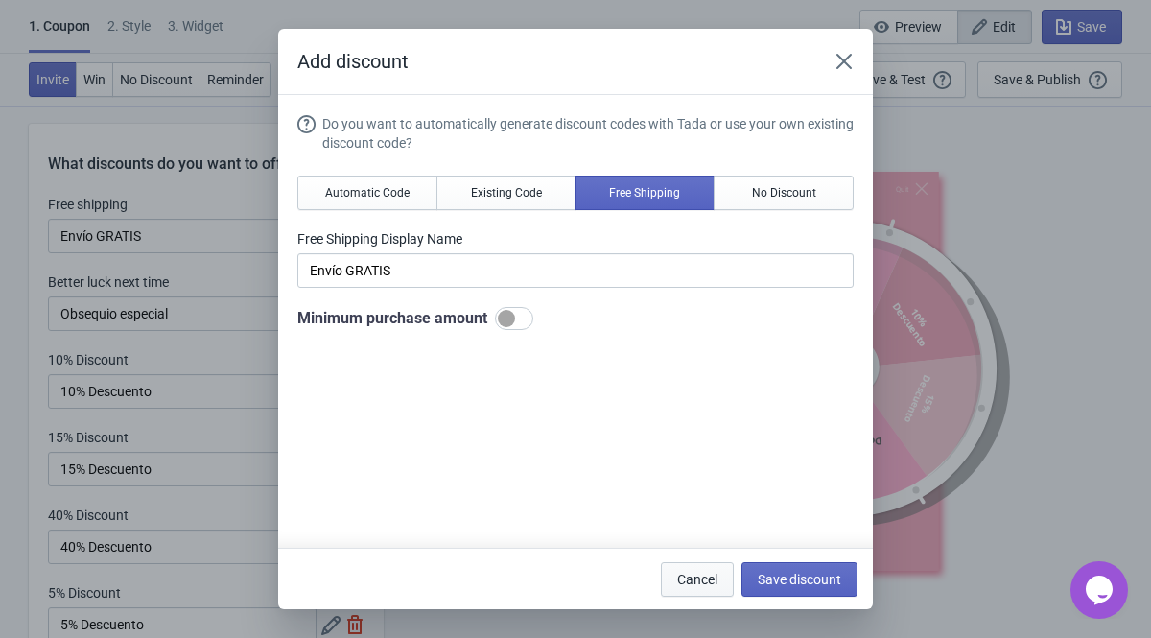
click at [688, 503] on span "Cancel" at bounding box center [697, 579] width 40 height 15
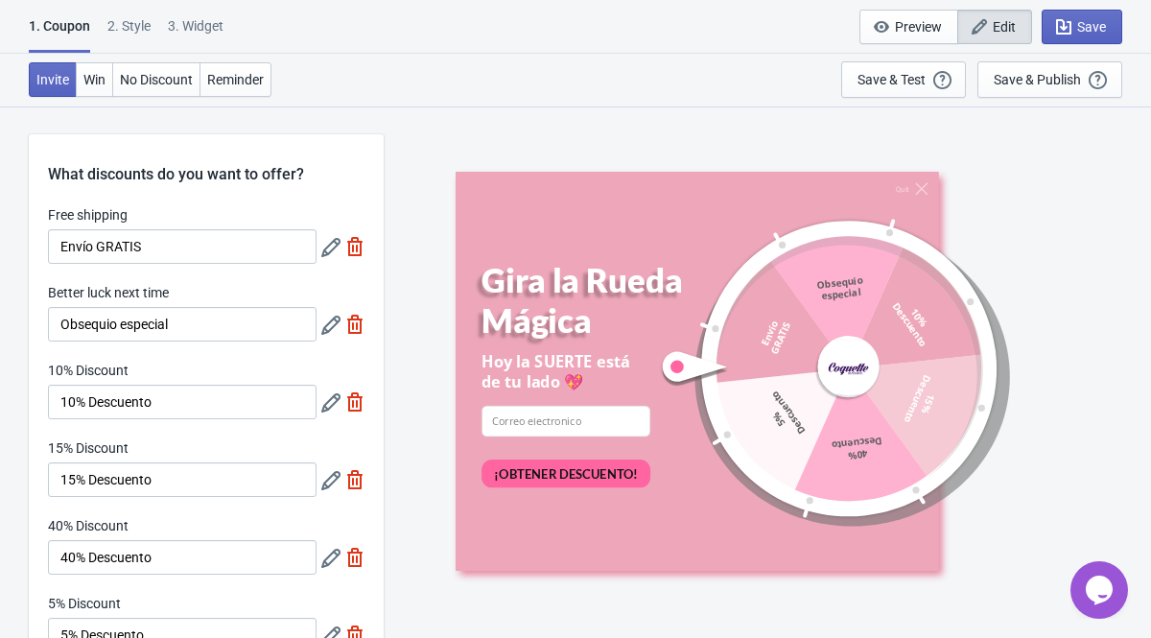
scroll to position [11, 0]
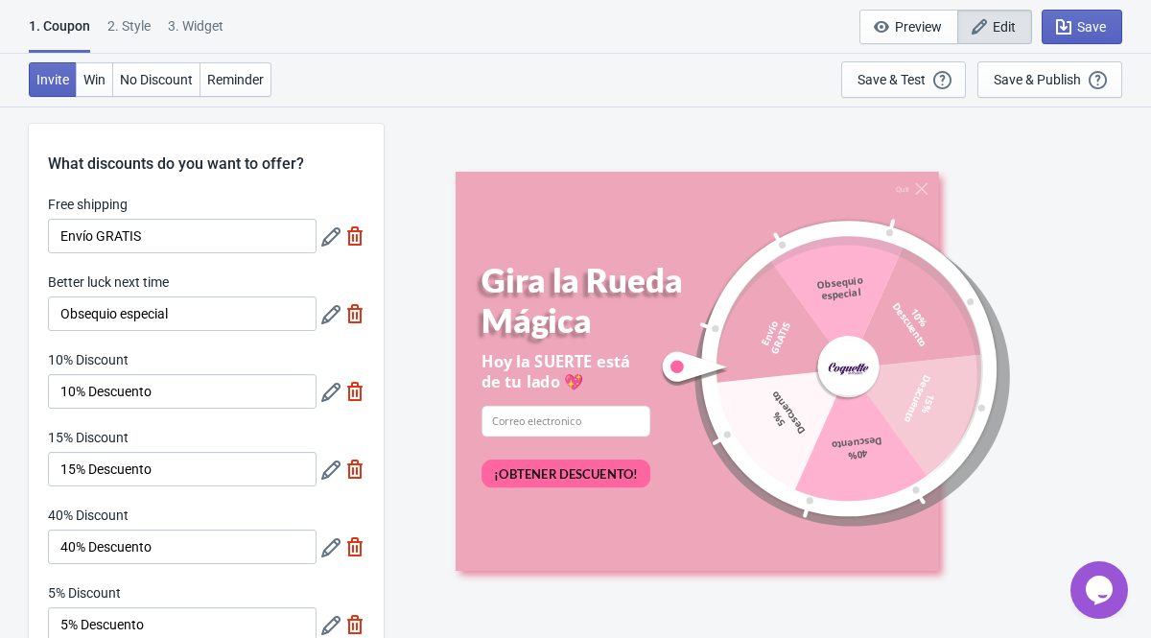
click at [330, 390] on icon at bounding box center [330, 392] width 19 height 19
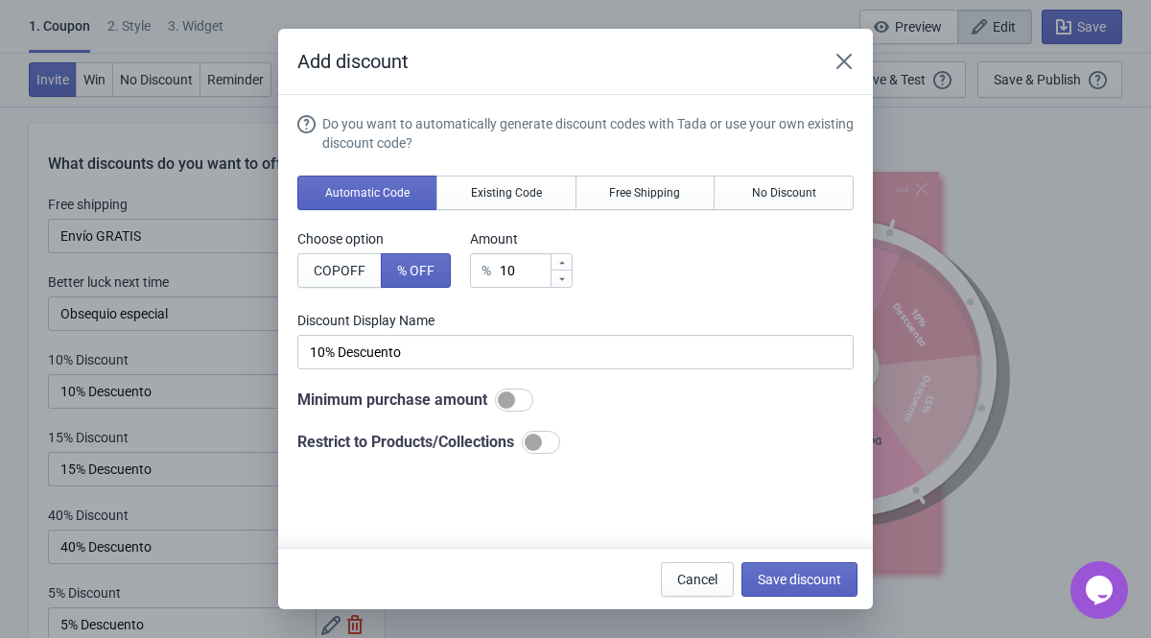
scroll to position [0, 0]
click at [560, 442] on div at bounding box center [541, 442] width 38 height 23
checkbox input "true"
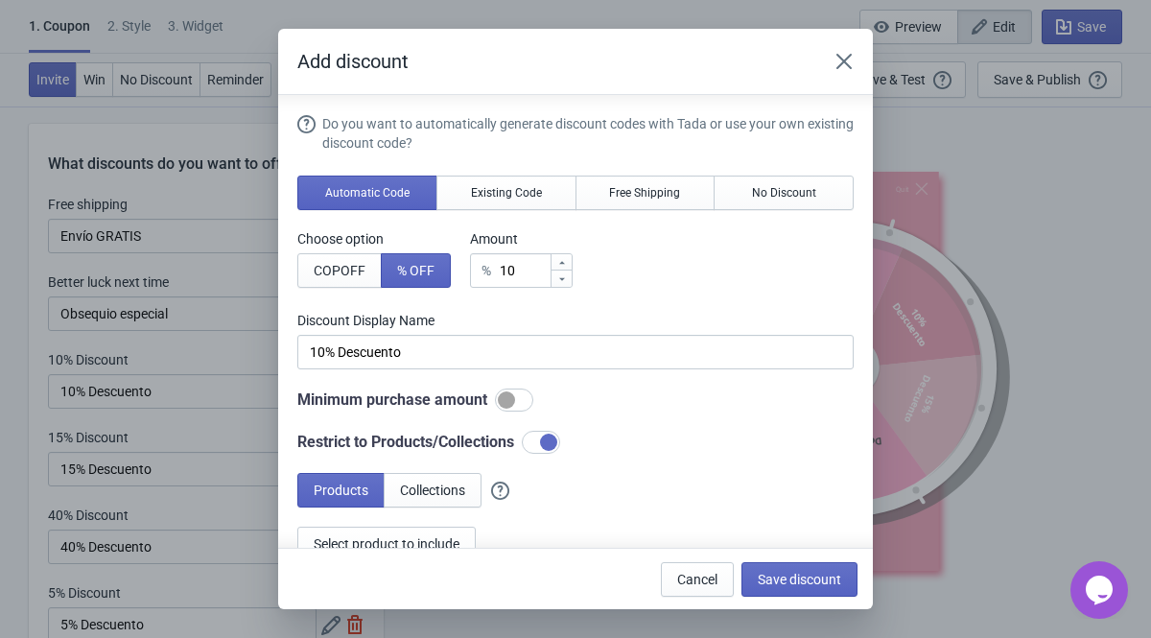
scroll to position [141, 0]
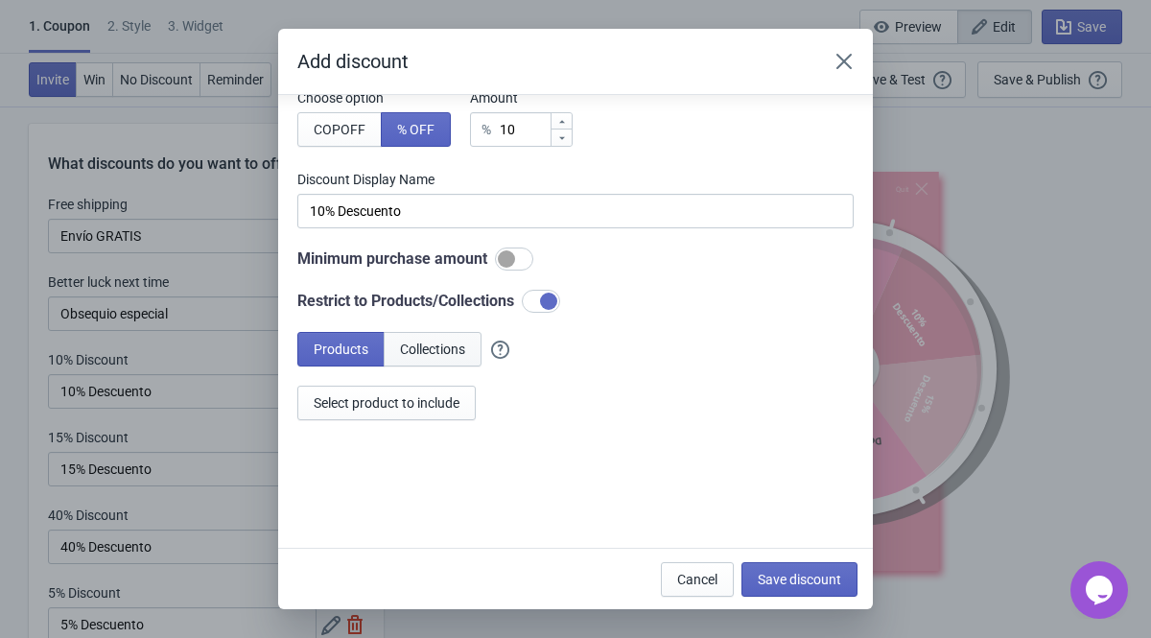
click at [436, 364] on button "Collections" at bounding box center [433, 349] width 98 height 35
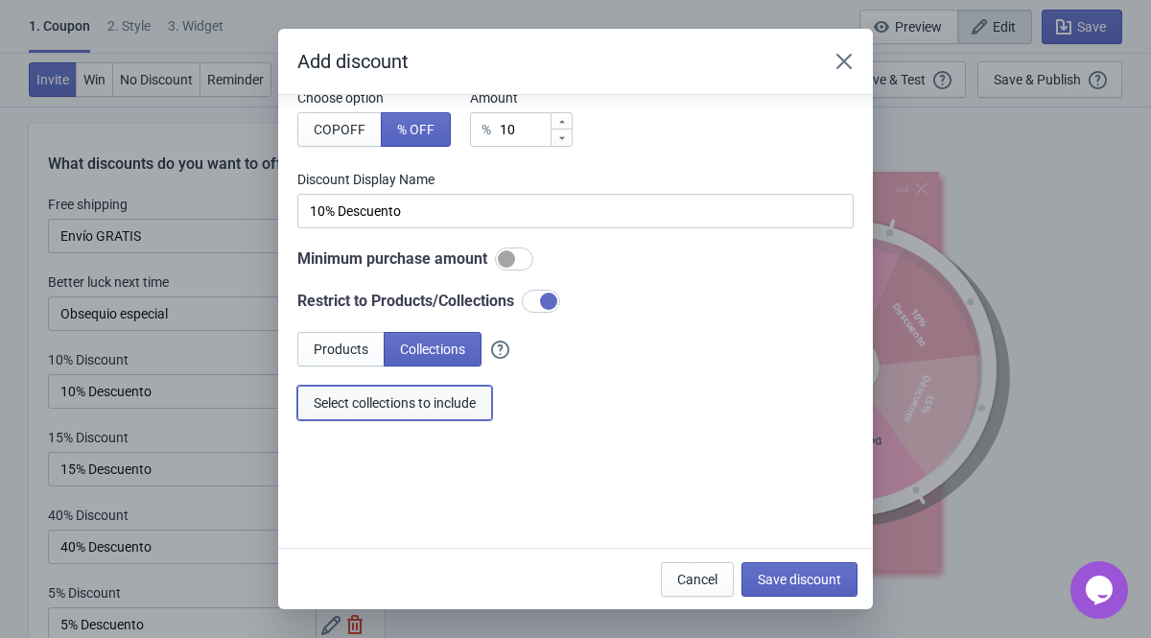
click at [411, 402] on span "Select collections to include" at bounding box center [395, 402] width 162 height 15
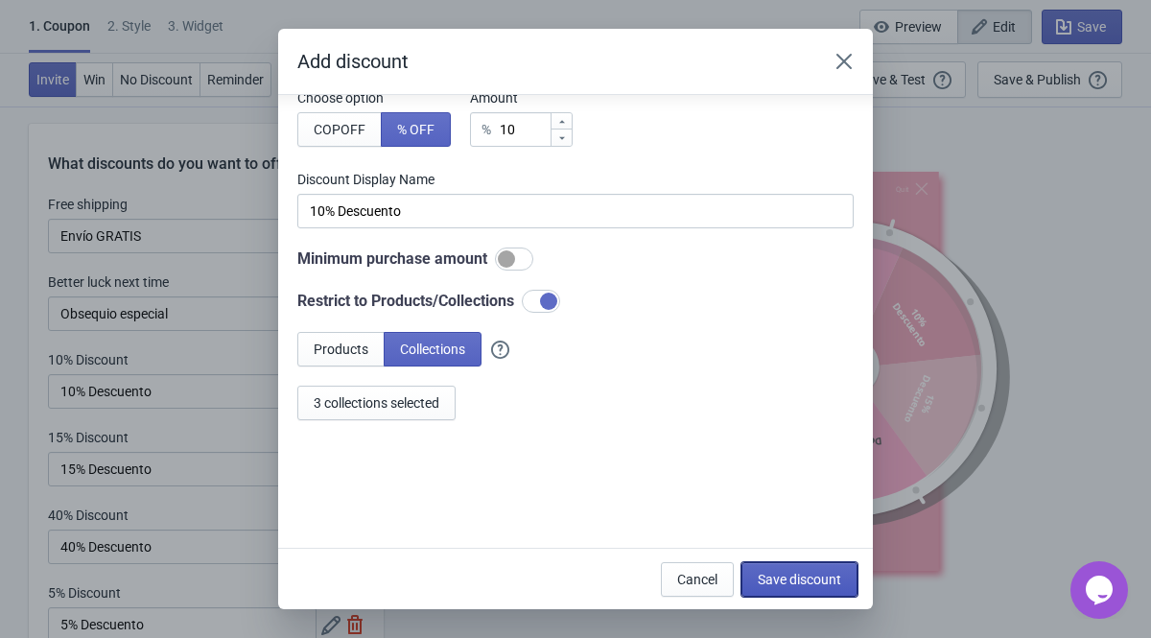
click at [800, 503] on span "Save discount" at bounding box center [799, 579] width 83 height 15
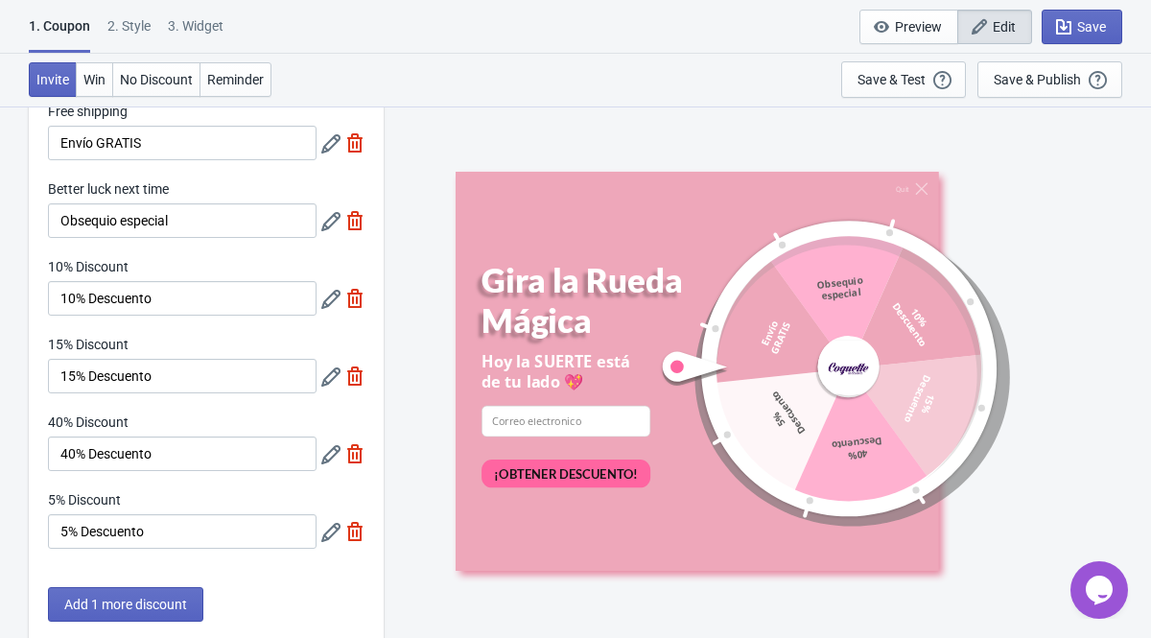
scroll to position [105, 0]
click at [331, 371] on icon at bounding box center [330, 376] width 19 height 19
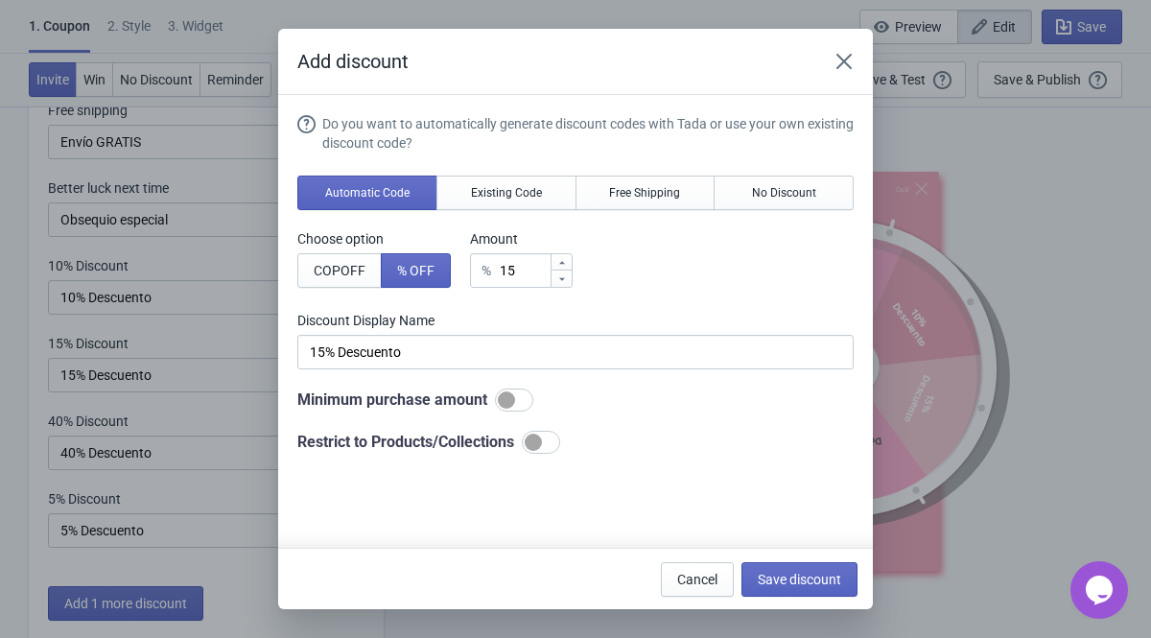
click at [560, 444] on div at bounding box center [541, 442] width 38 height 23
checkbox input "true"
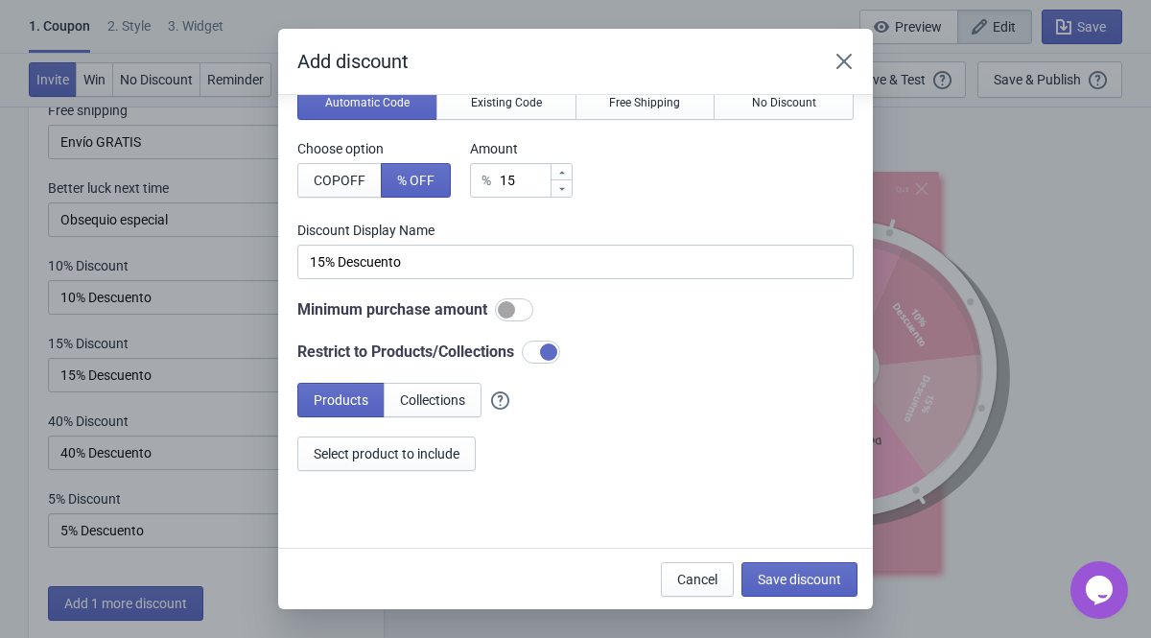
scroll to position [141, 0]
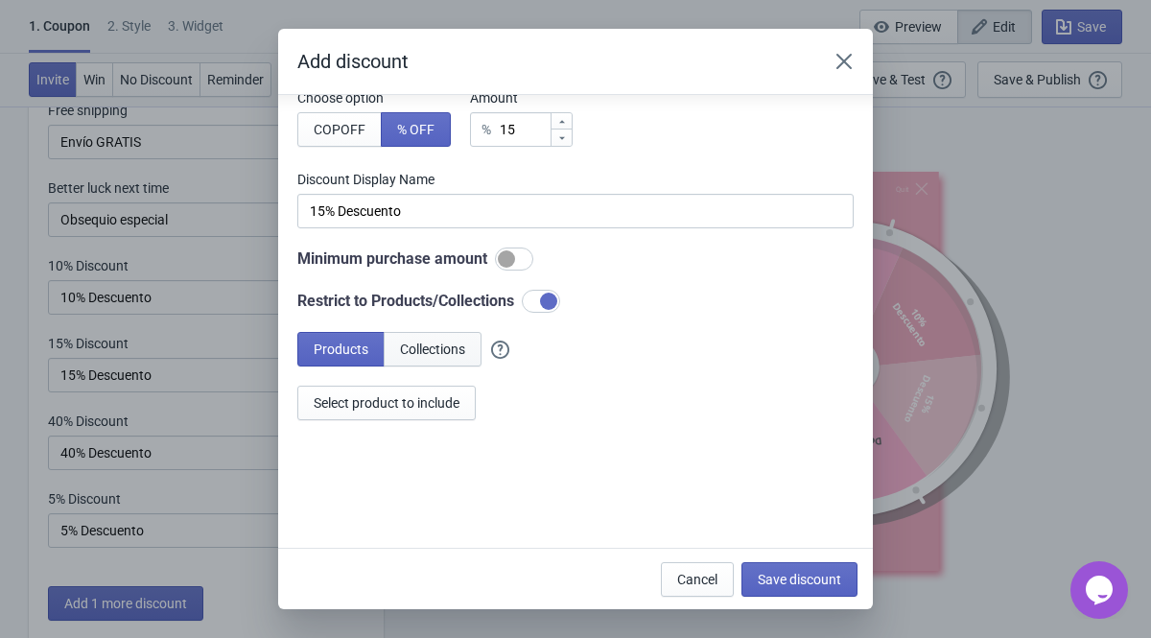
click at [450, 351] on span "Collections" at bounding box center [432, 349] width 65 height 15
click at [457, 409] on span "Select collections to include" at bounding box center [395, 402] width 162 height 15
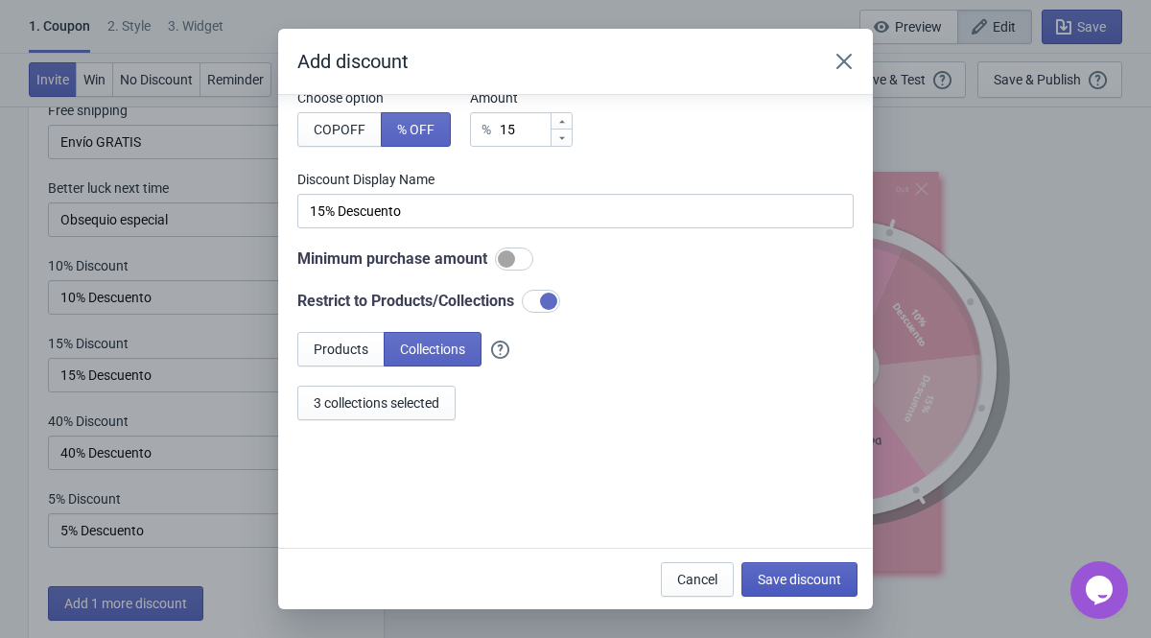
click at [805, 503] on span "Save discount" at bounding box center [799, 579] width 83 height 15
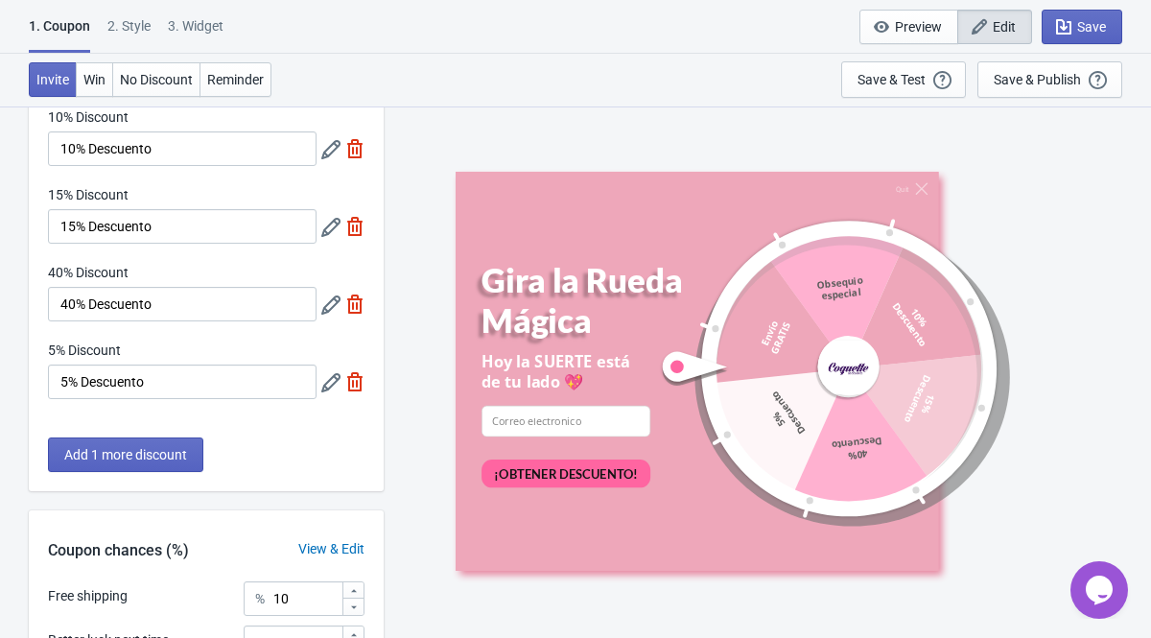
scroll to position [275, 0]
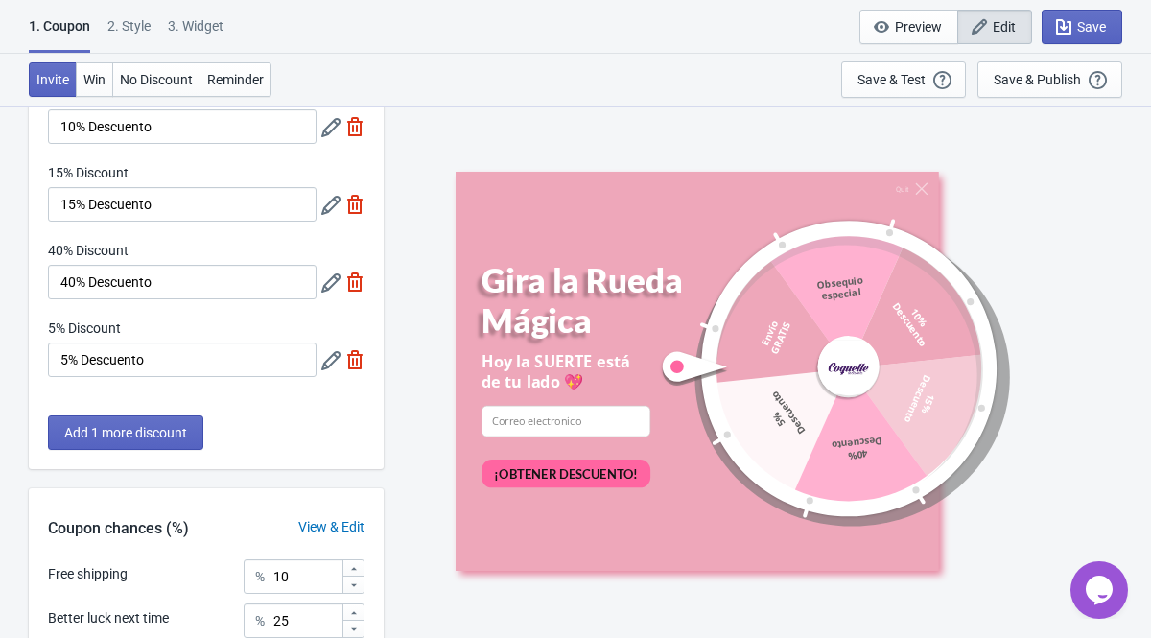
click at [334, 282] on icon at bounding box center [330, 282] width 19 height 19
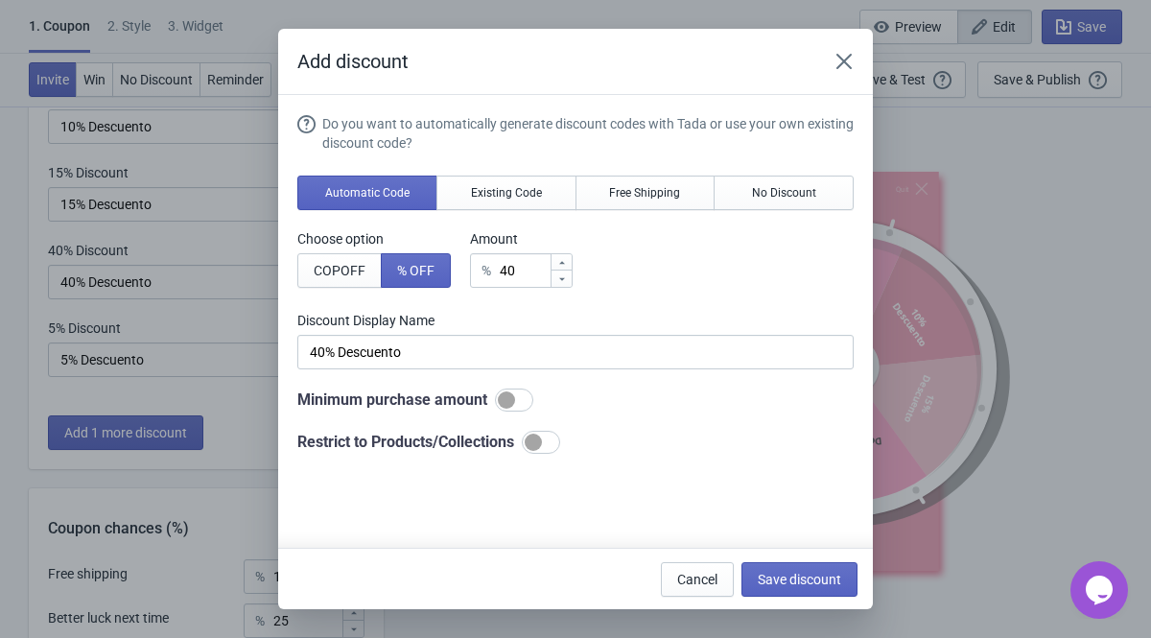
click at [542, 437] on div at bounding box center [533, 442] width 17 height 17
checkbox input "true"
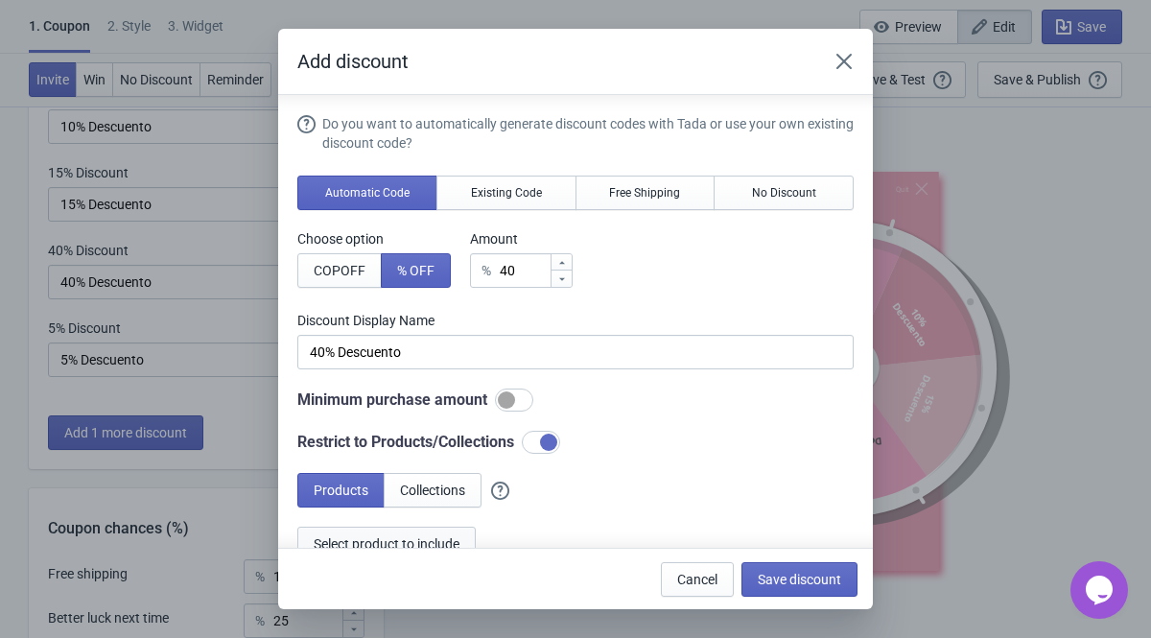
scroll to position [141, 0]
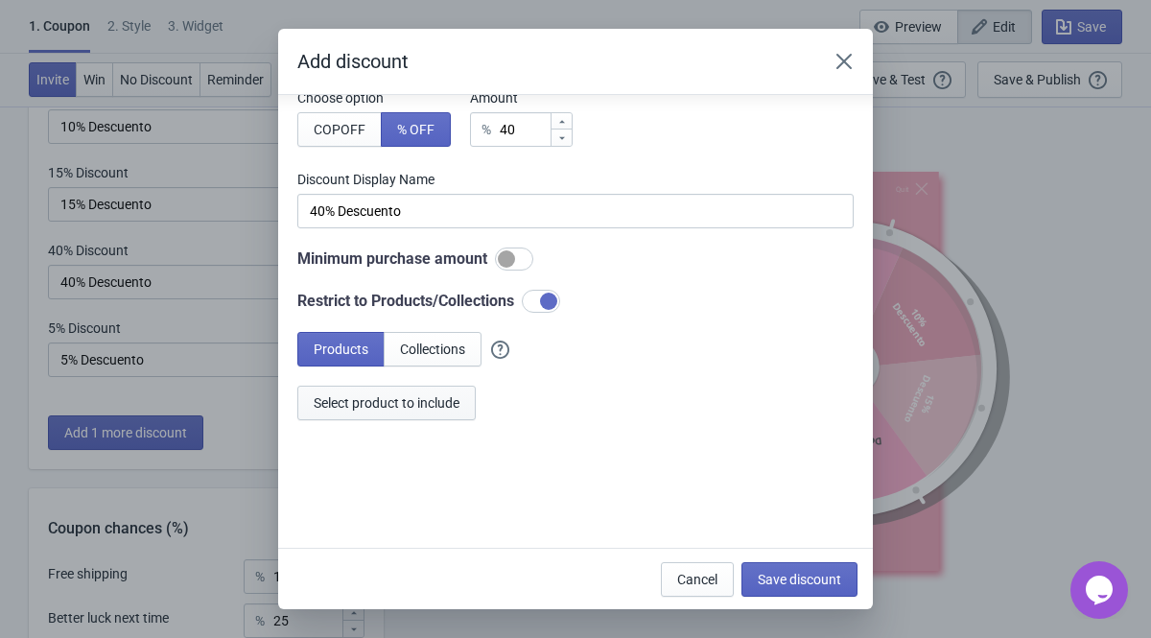
click at [423, 390] on button "Select product to include" at bounding box center [386, 403] width 178 height 35
click at [446, 343] on span "Collections" at bounding box center [432, 349] width 65 height 15
click at [475, 406] on span "Select collections to include" at bounding box center [395, 402] width 162 height 15
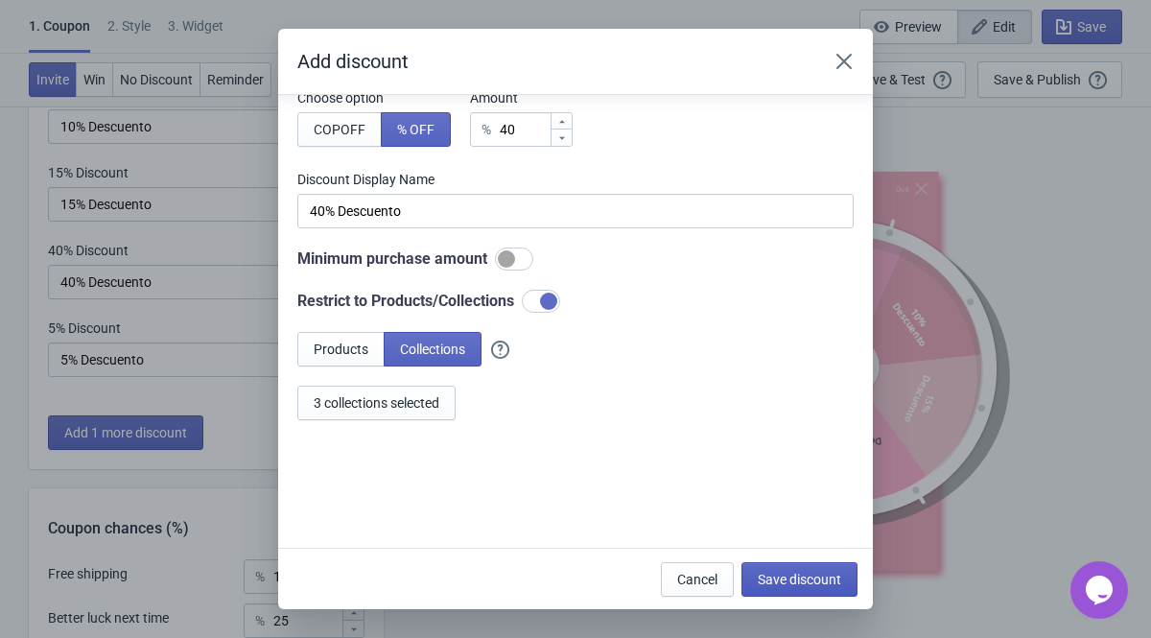
click at [817, 503] on span "Save discount" at bounding box center [799, 579] width 83 height 15
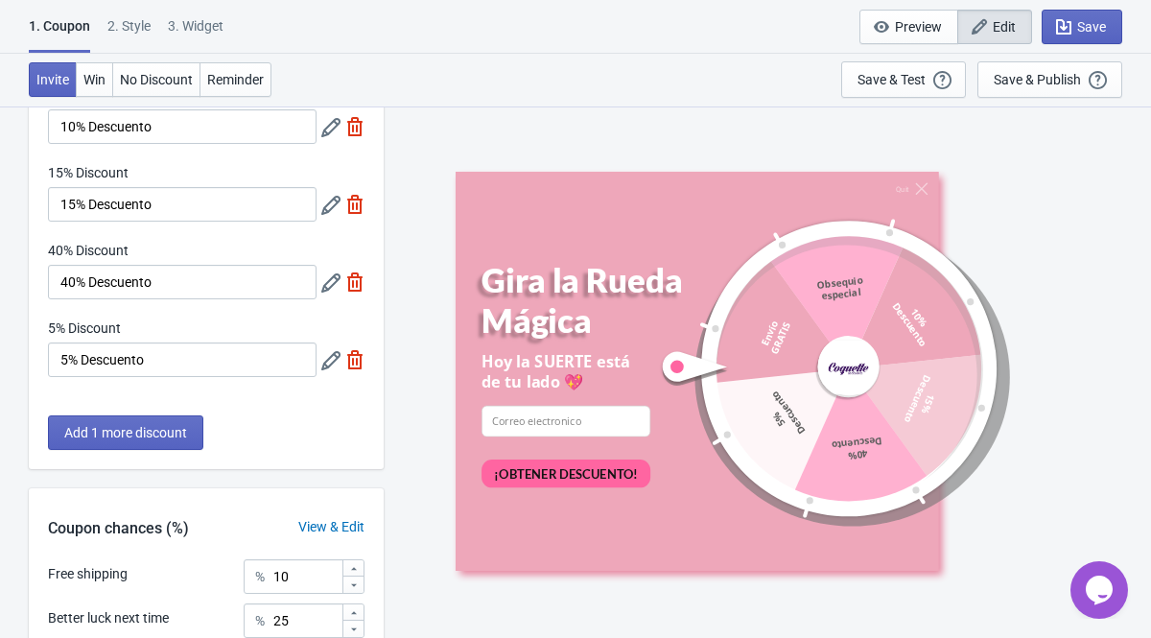
click at [328, 353] on icon at bounding box center [330, 360] width 19 height 19
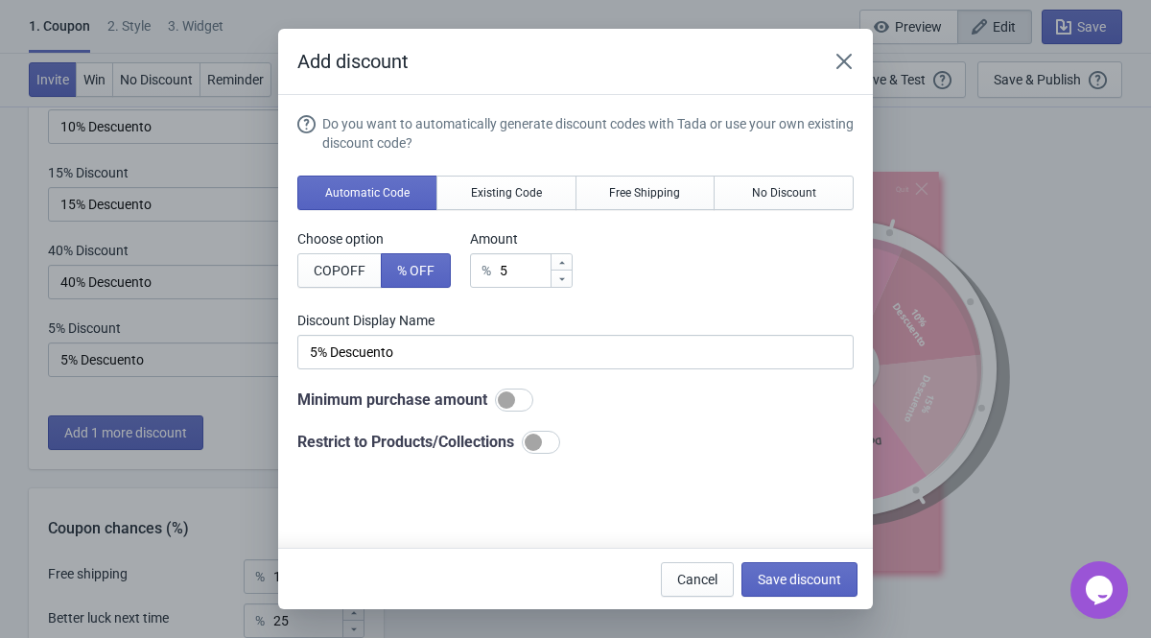
scroll to position [0, 0]
click at [543, 438] on div at bounding box center [541, 442] width 38 height 23
checkbox input "true"
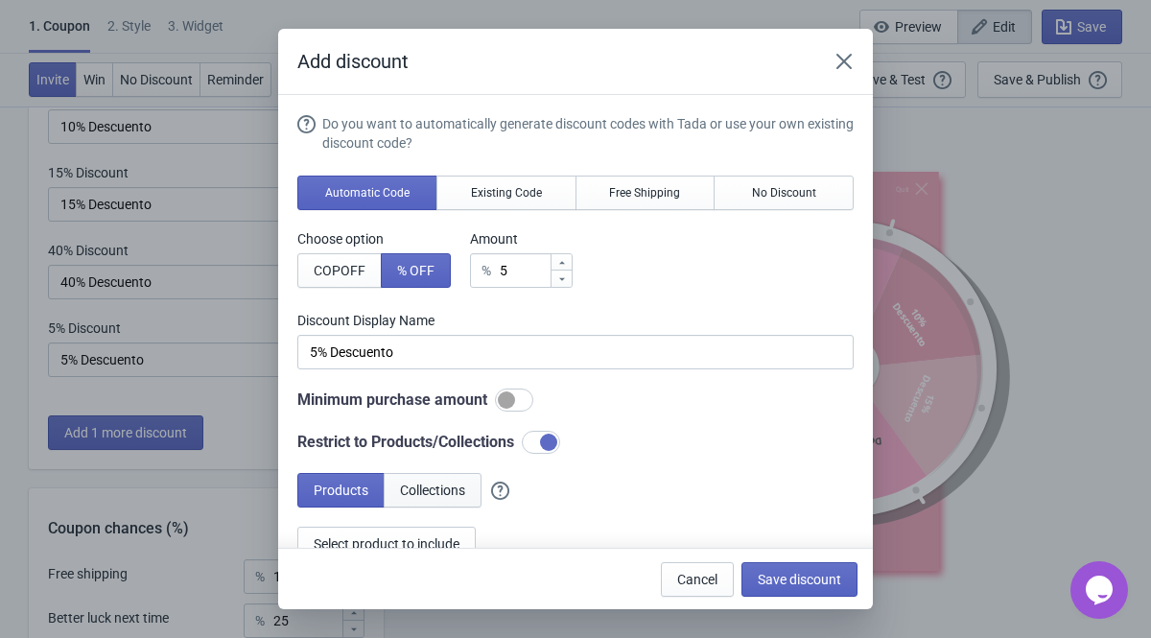
click at [438, 487] on span "Collections" at bounding box center [432, 490] width 65 height 15
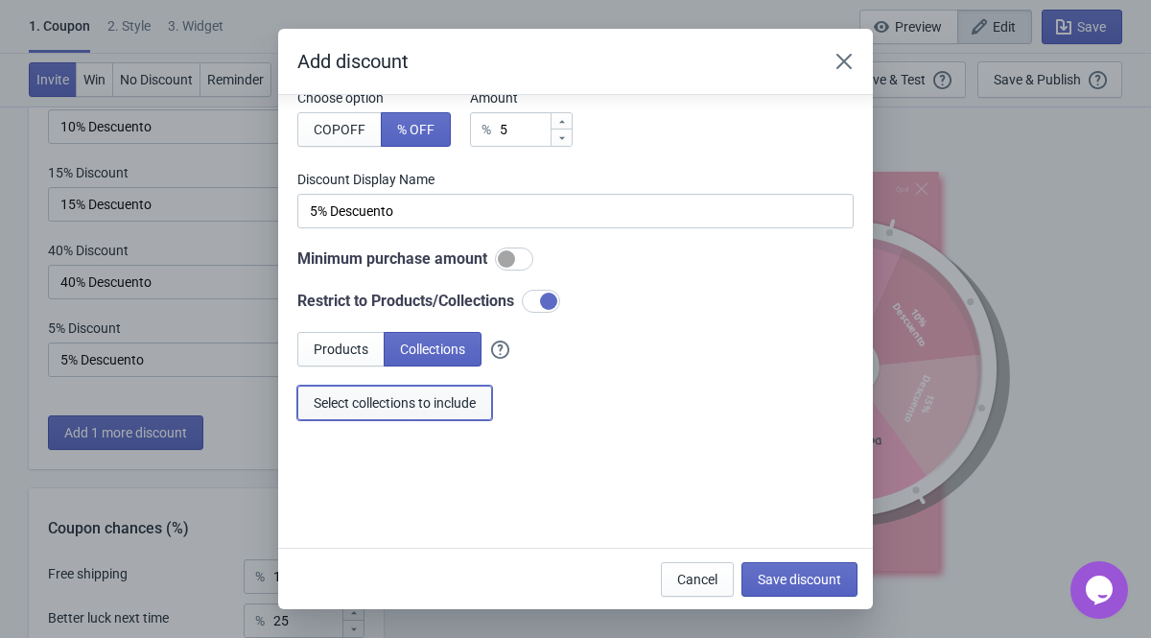
click at [397, 403] on span "Select collections to include" at bounding box center [395, 402] width 162 height 15
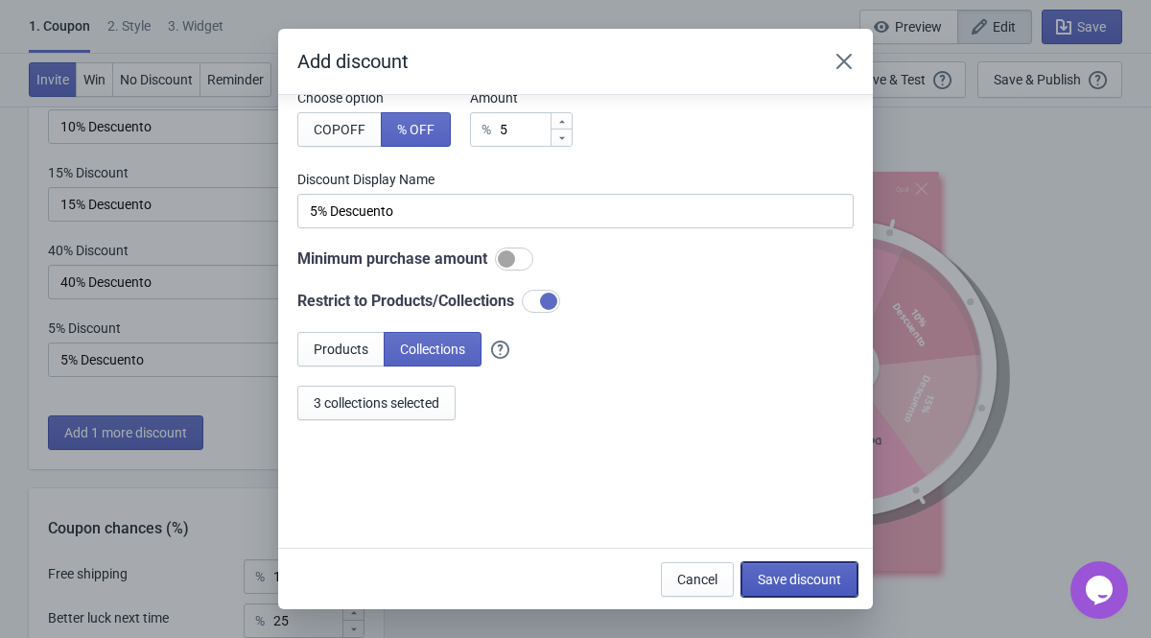
click at [792, 503] on span "Save discount" at bounding box center [799, 579] width 83 height 15
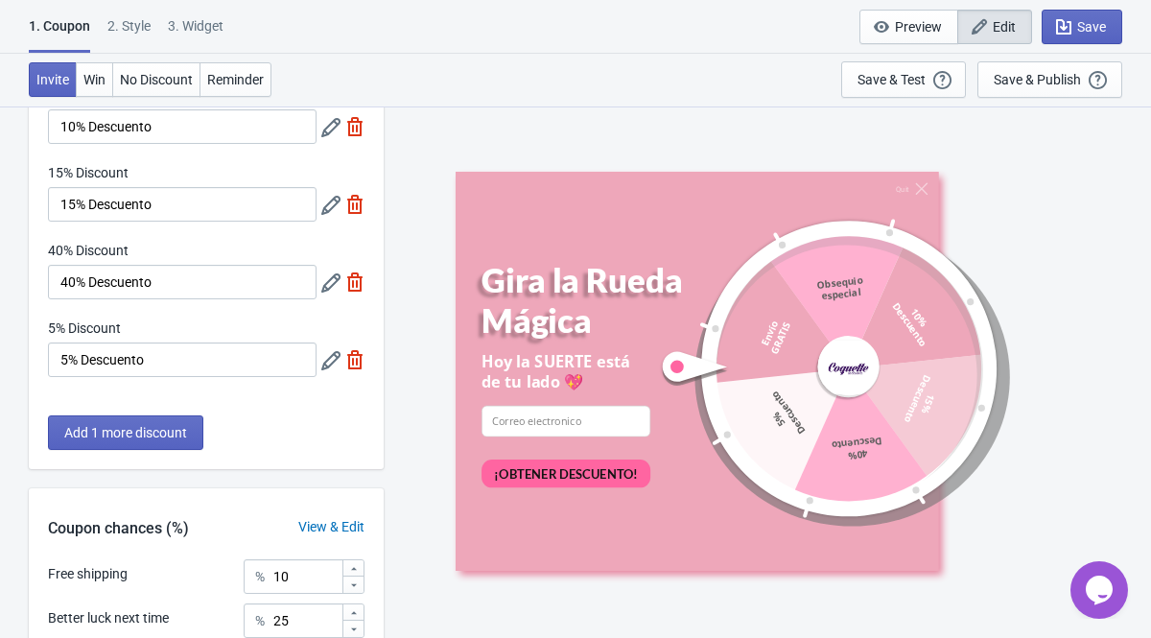
click at [331, 361] on icon at bounding box center [330, 360] width 19 height 19
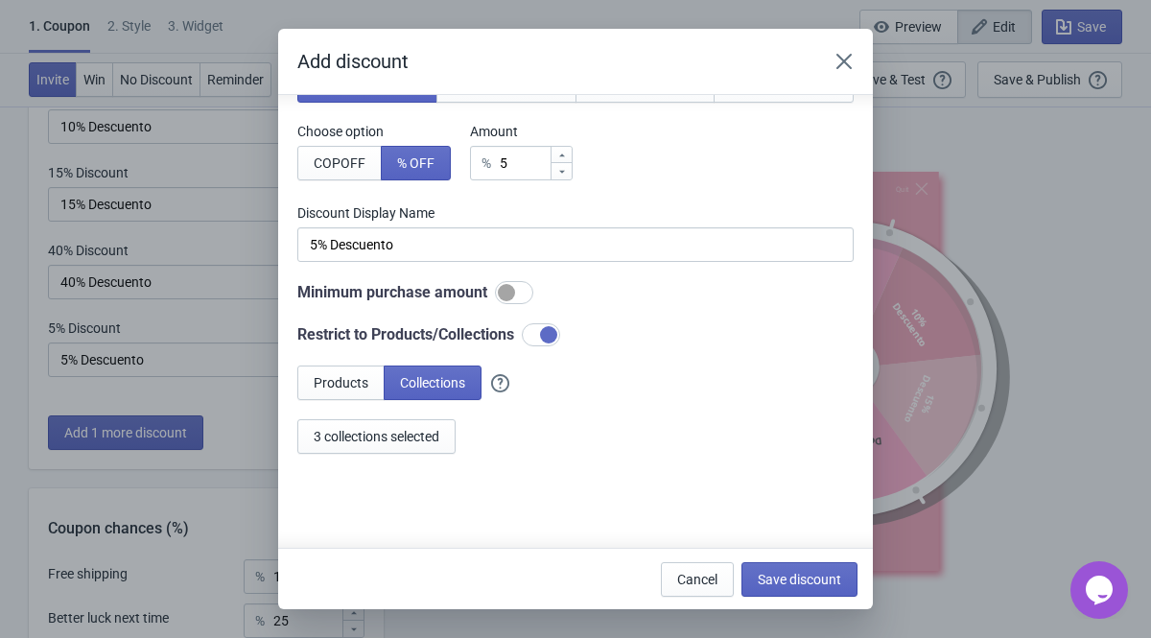
scroll to position [141, 0]
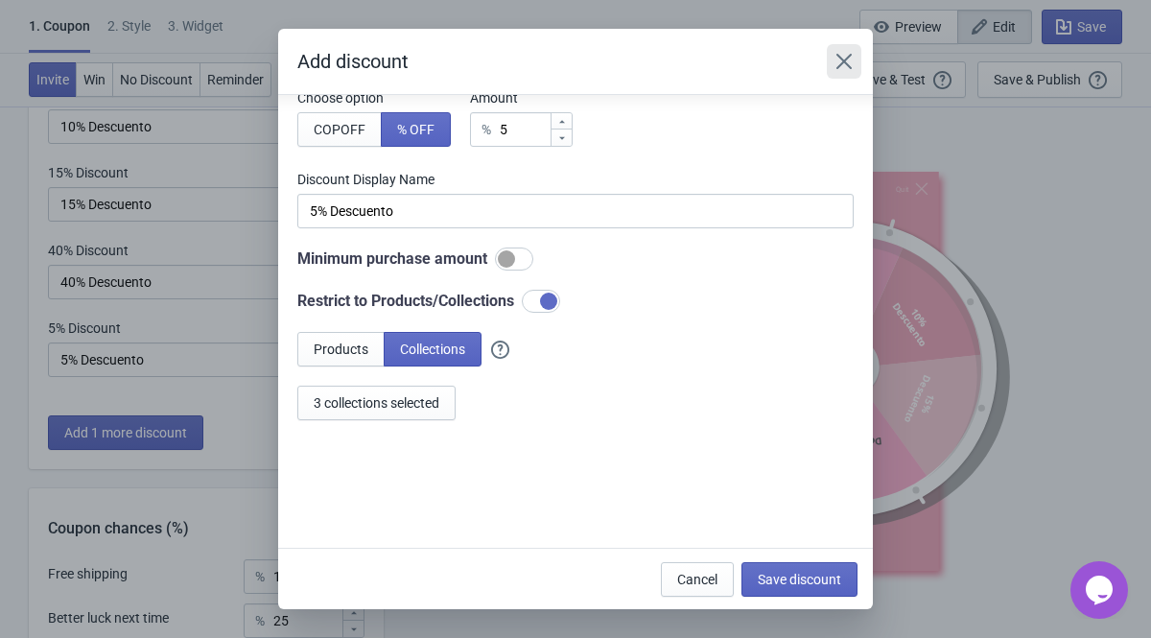
click at [857, 54] on button "Close" at bounding box center [844, 61] width 35 height 35
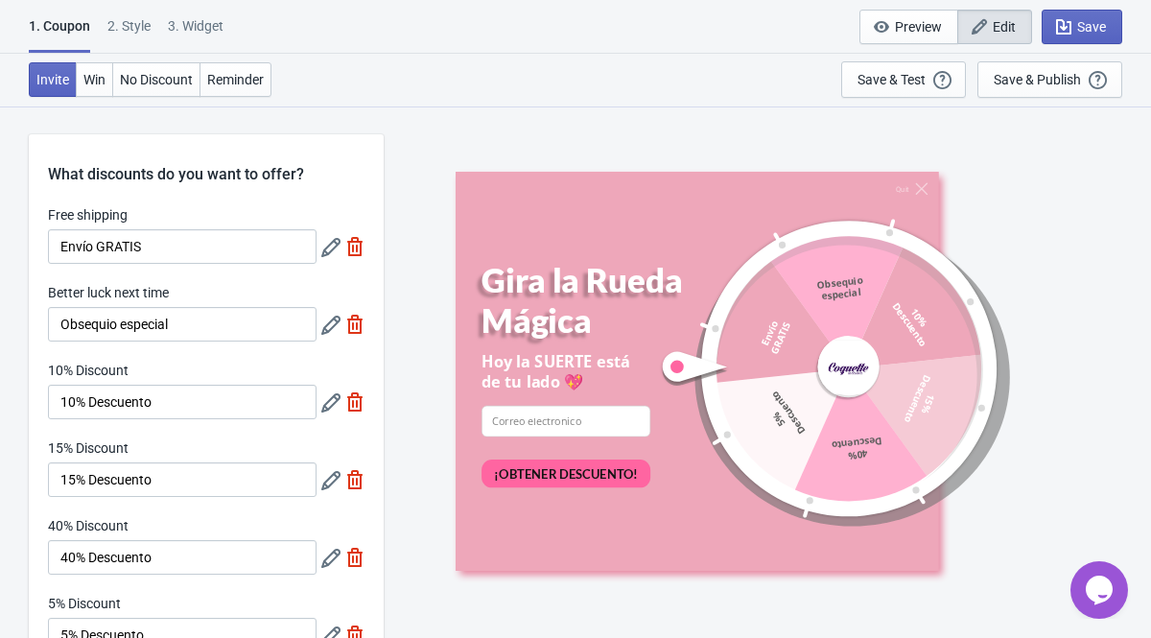
scroll to position [275, 0]
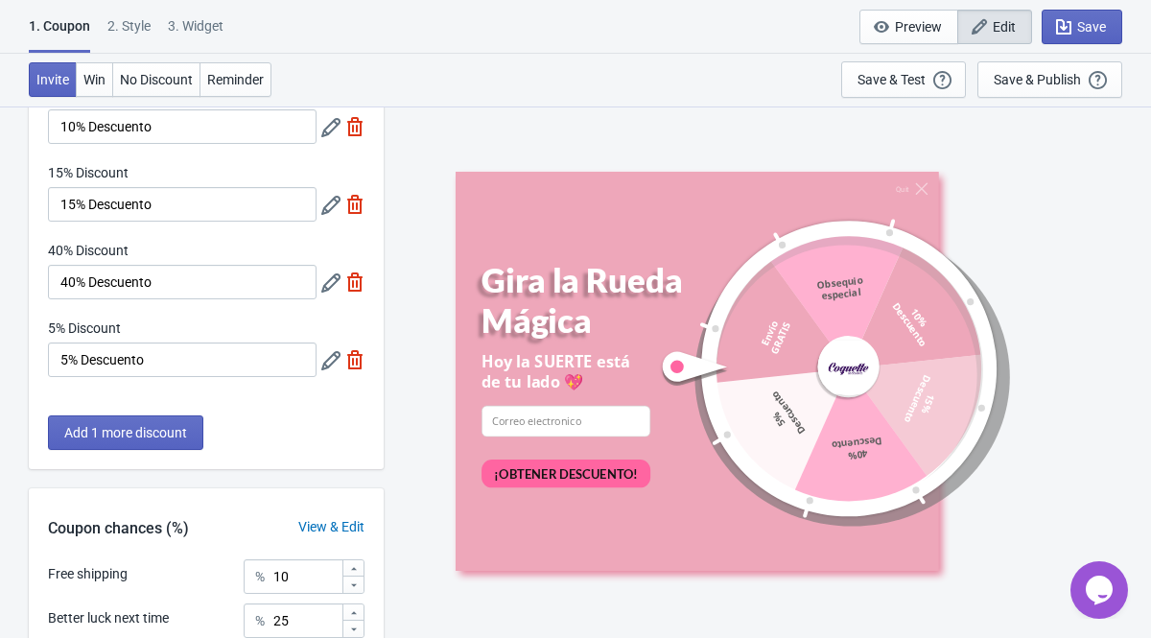
click at [326, 271] on div at bounding box center [342, 282] width 43 height 35
click at [329, 282] on icon at bounding box center [330, 282] width 19 height 19
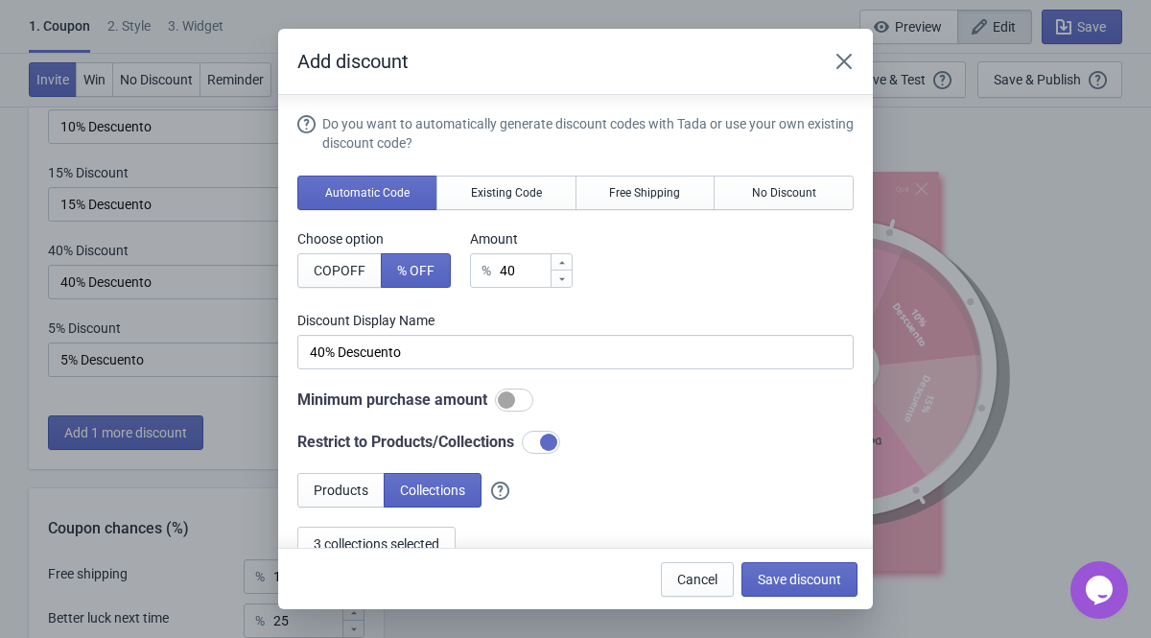
scroll to position [141, 0]
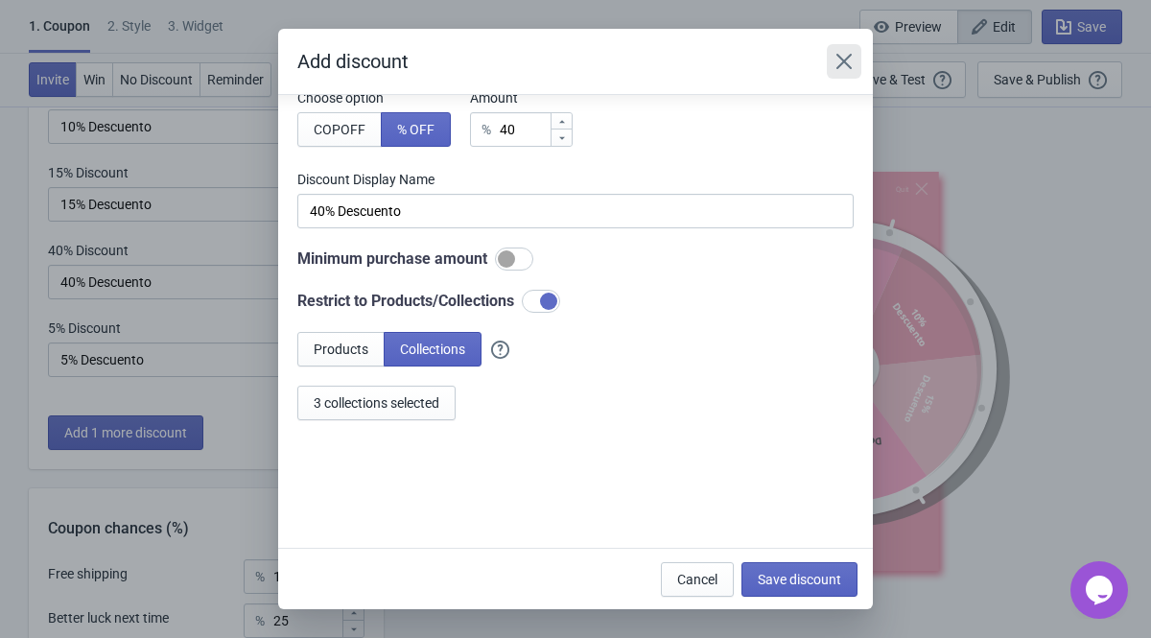
click at [832, 61] on button "Close" at bounding box center [844, 61] width 35 height 35
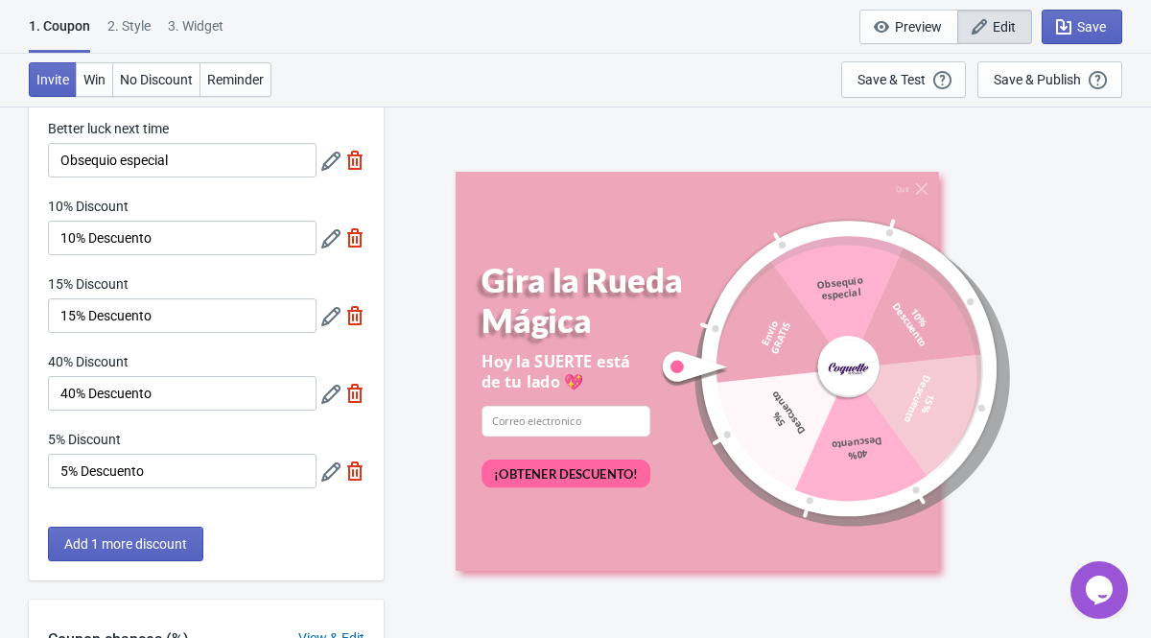
scroll to position [158, 0]
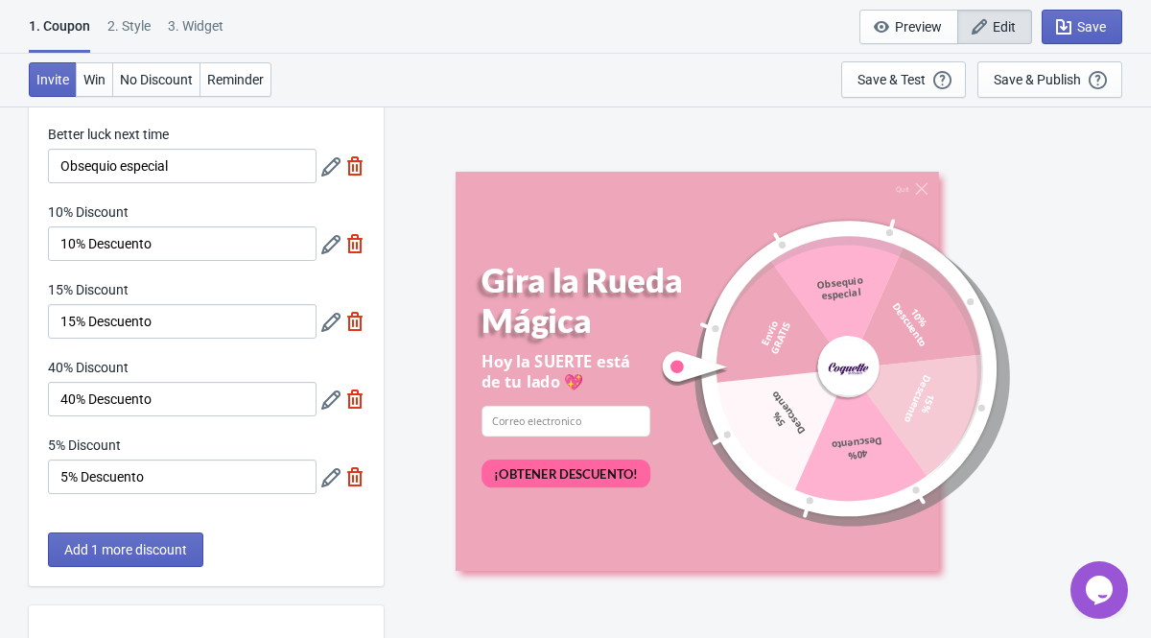
click at [337, 331] on icon at bounding box center [330, 322] width 19 height 19
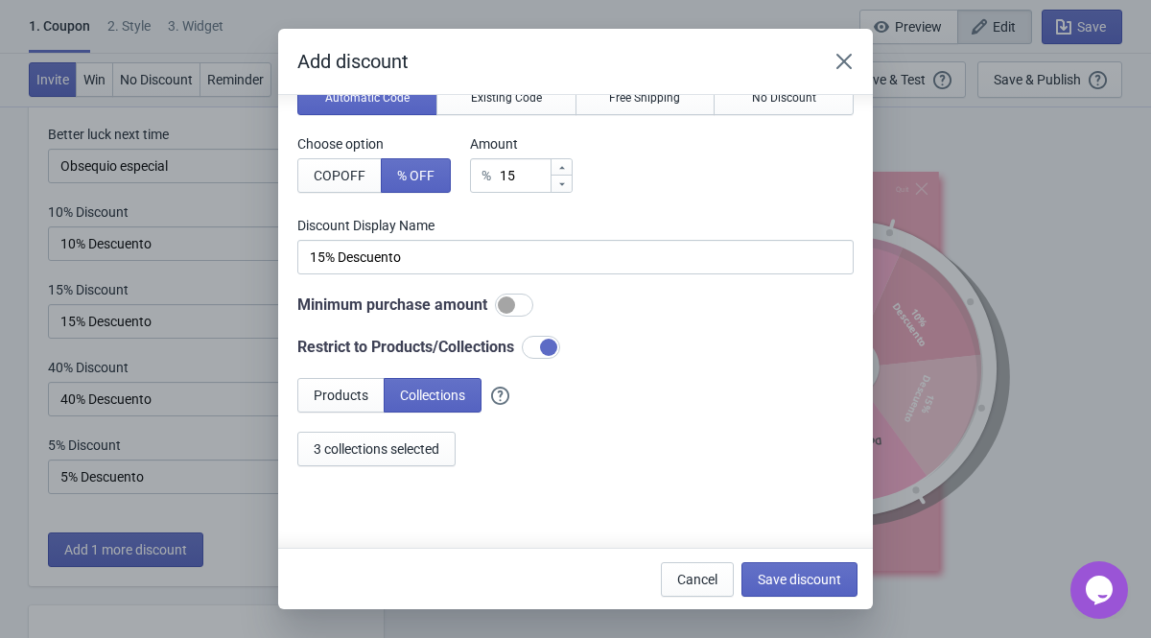
scroll to position [73, 0]
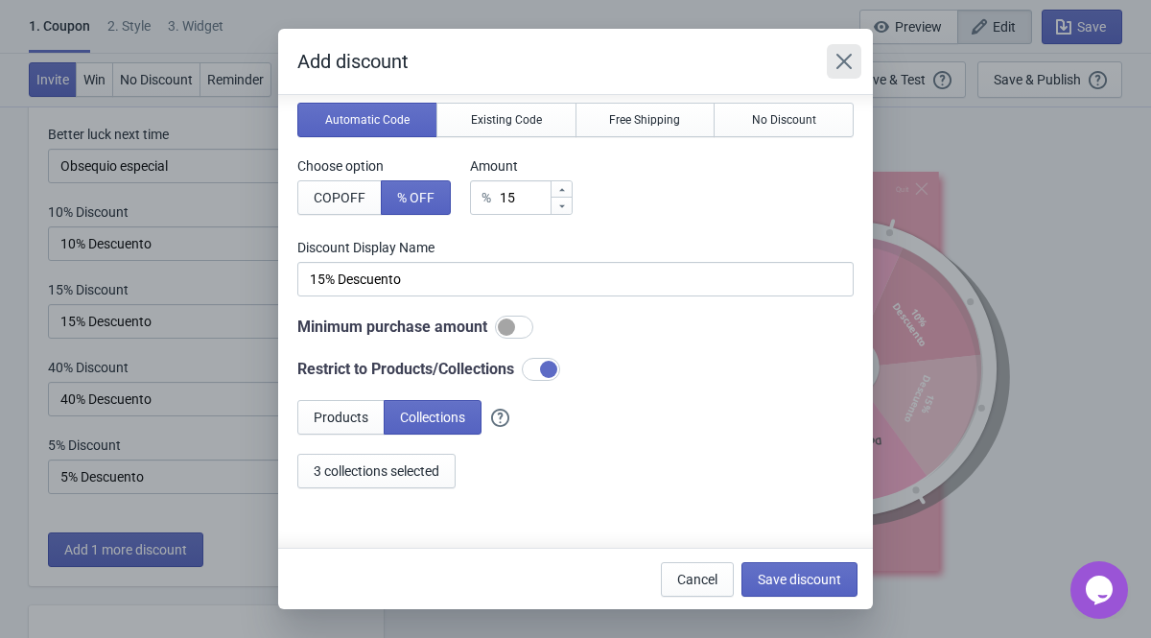
click at [861, 51] on button "Close" at bounding box center [844, 61] width 35 height 35
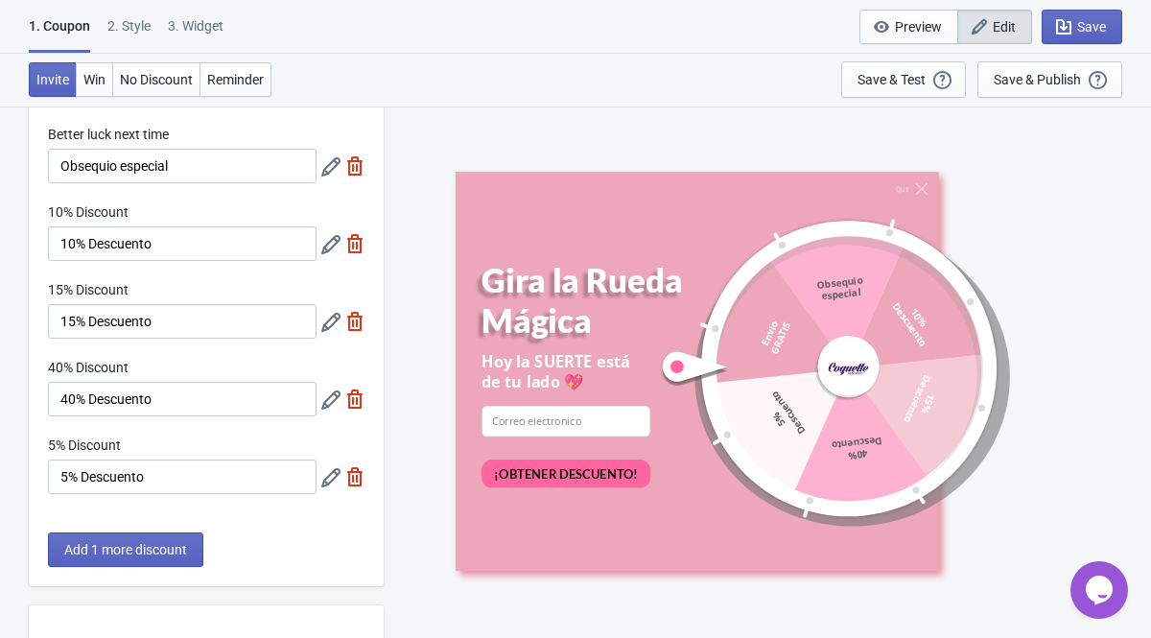
scroll to position [74, 0]
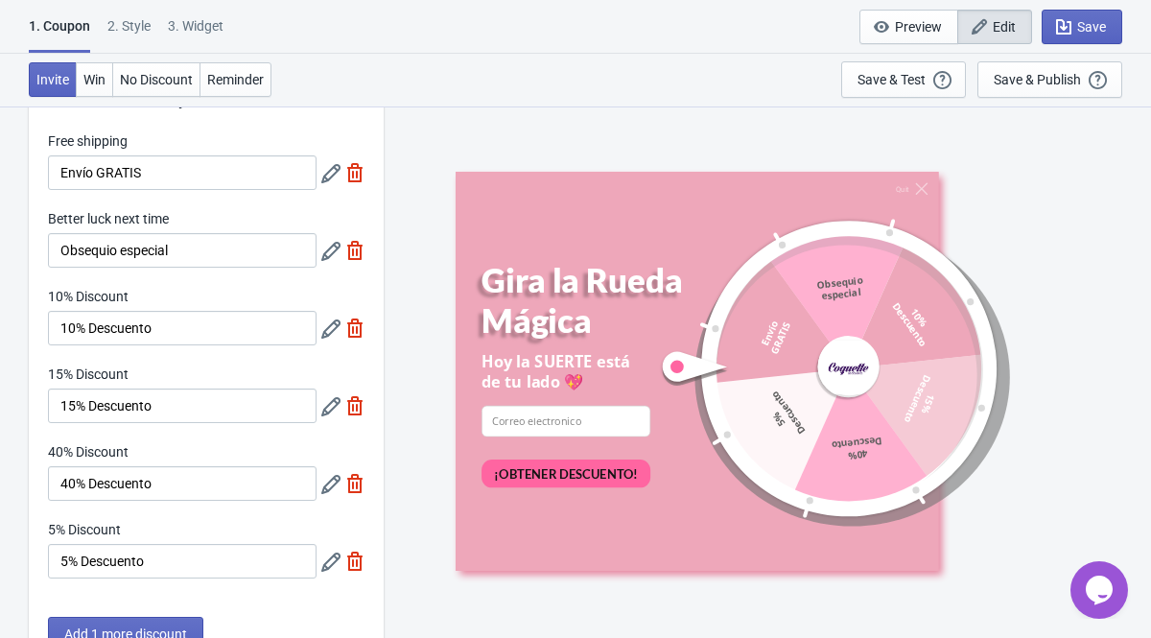
click at [324, 340] on div at bounding box center [342, 328] width 43 height 35
click at [328, 317] on div at bounding box center [342, 328] width 43 height 35
click at [332, 328] on icon at bounding box center [330, 329] width 19 height 19
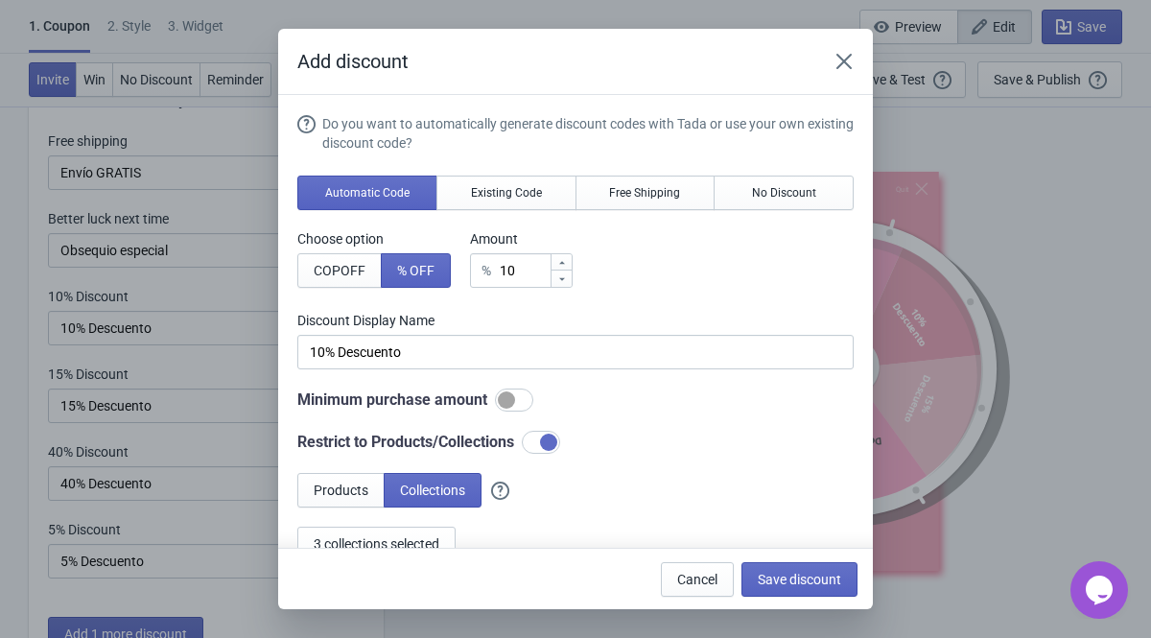
scroll to position [141, 0]
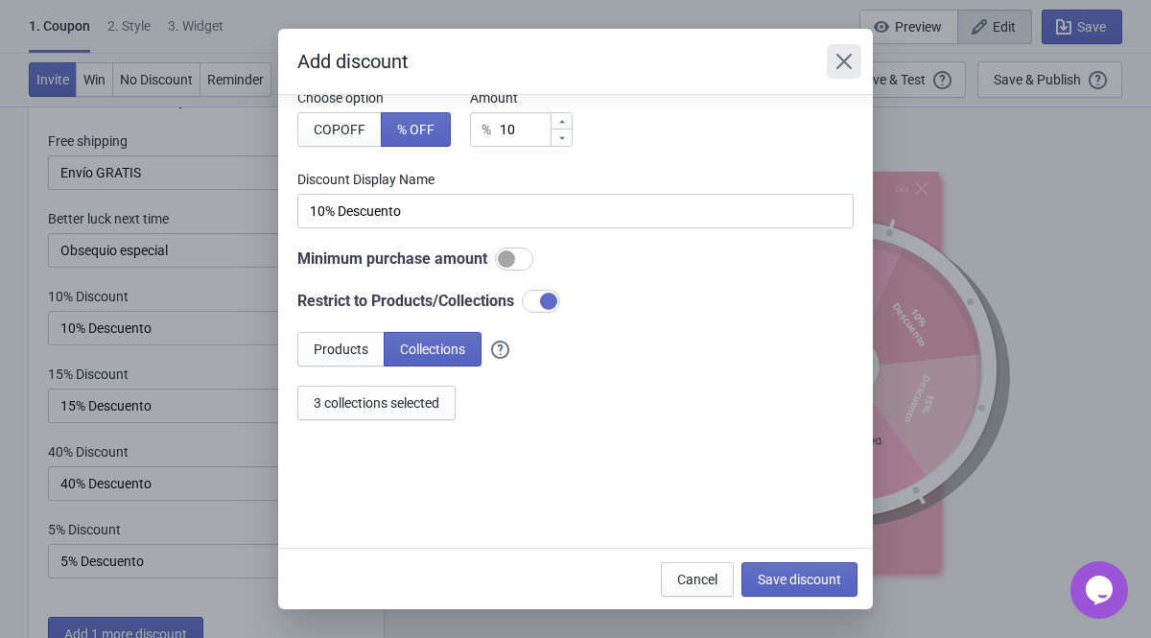
click at [848, 58] on icon "Close" at bounding box center [844, 61] width 15 height 15
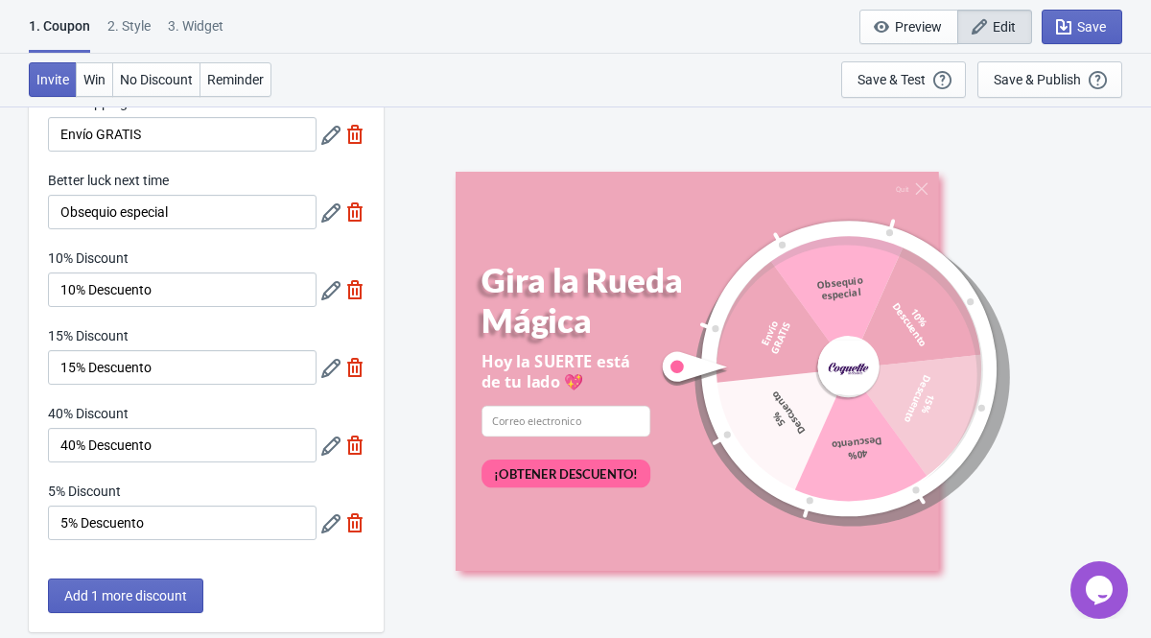
scroll to position [628, 0]
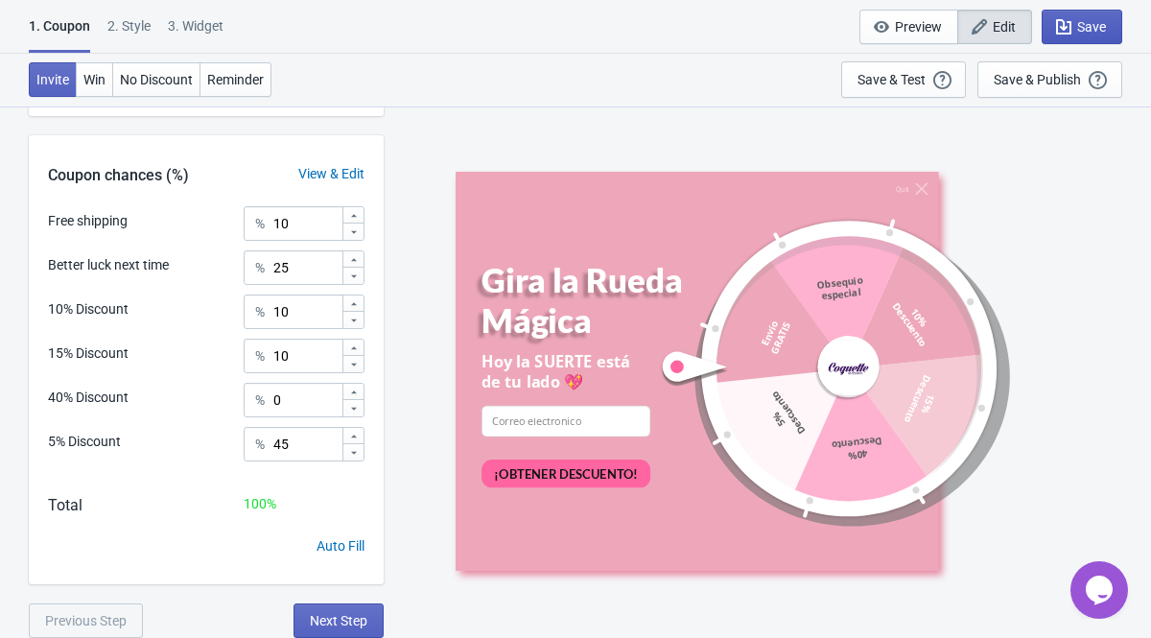
click at [920, 33] on span "Save" at bounding box center [1091, 26] width 29 height 15
